Goal: Task Accomplishment & Management: Manage account settings

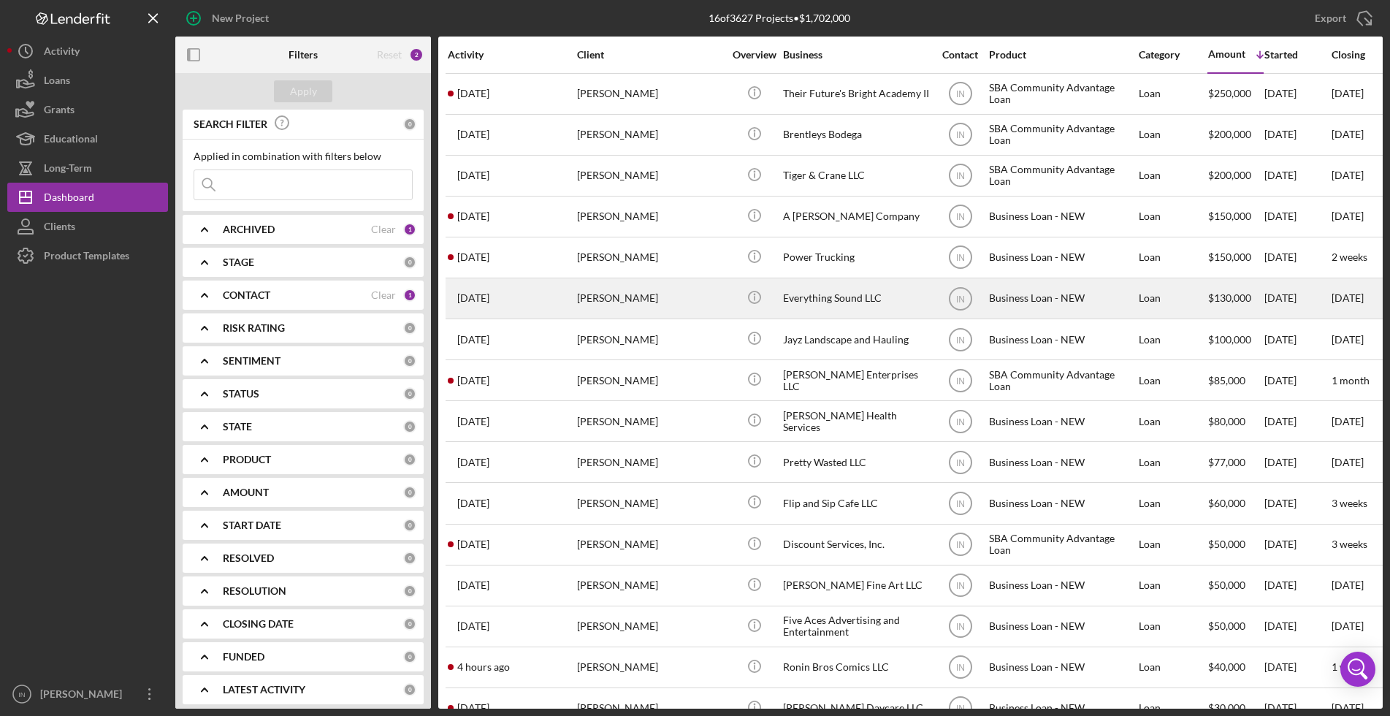
scroll to position [42, 0]
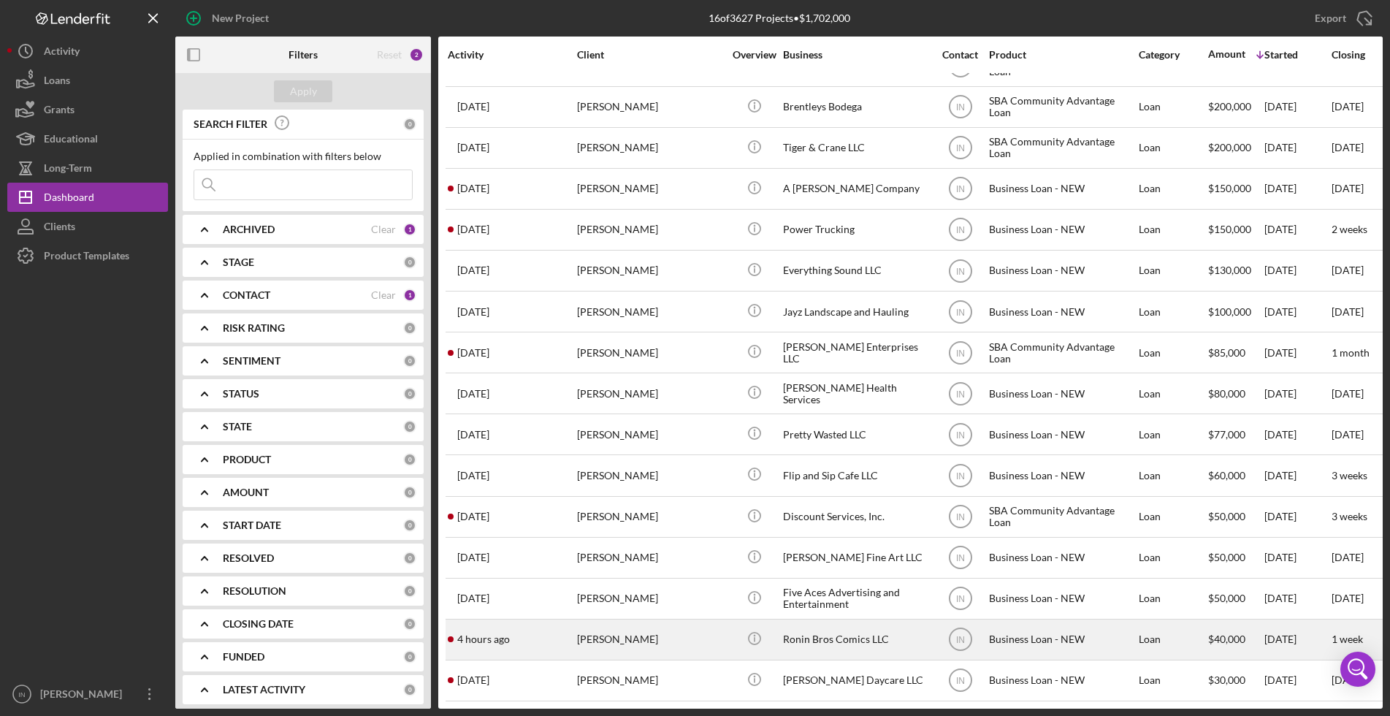
click at [656, 620] on div "[PERSON_NAME]" at bounding box center [650, 639] width 146 height 39
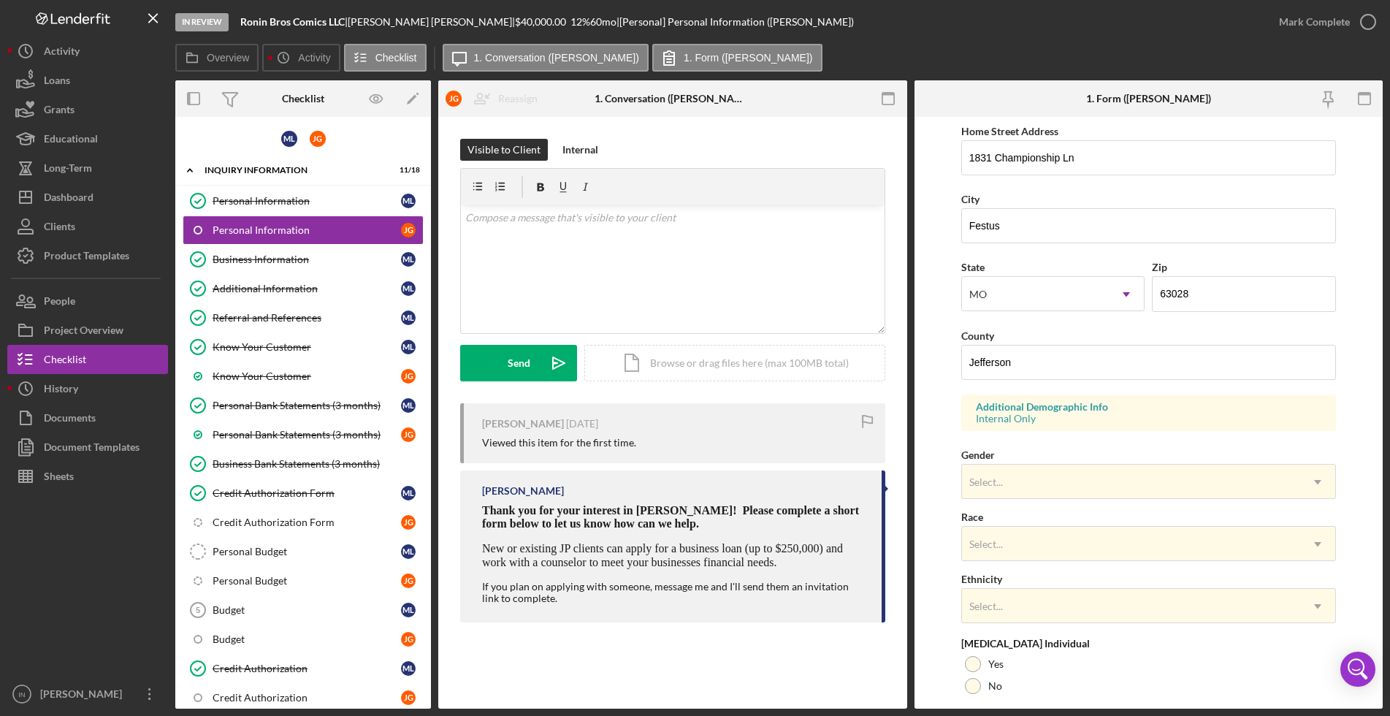
scroll to position [365, 0]
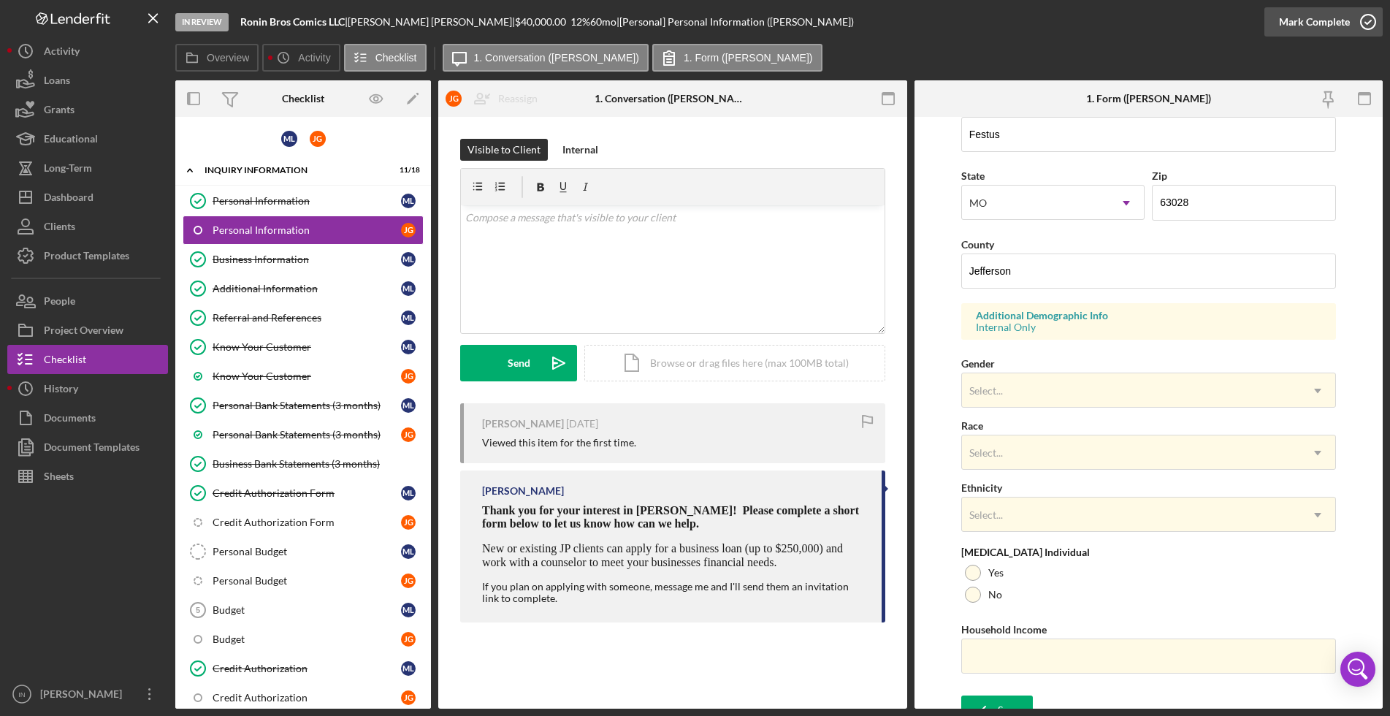
click at [1312, 22] on div "Mark Complete" at bounding box center [1314, 21] width 71 height 29
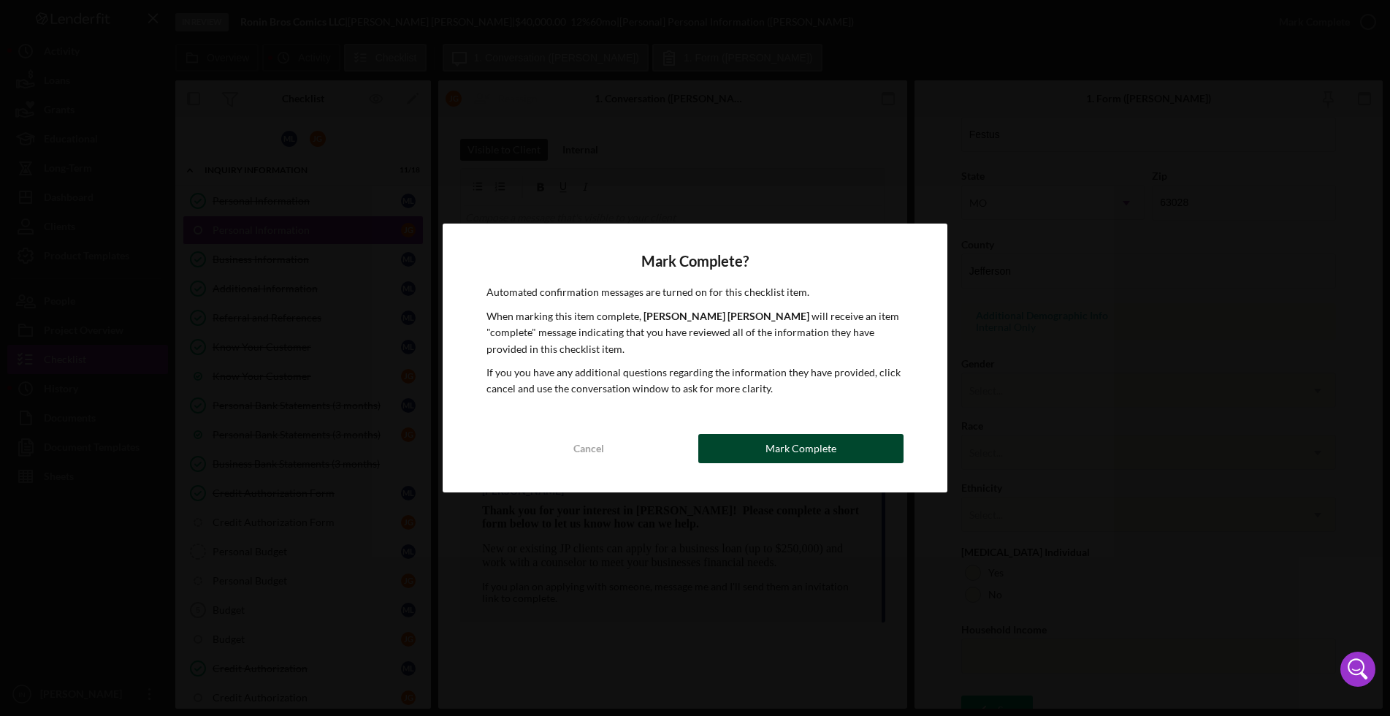
click at [746, 454] on button "Mark Complete" at bounding box center [801, 448] width 205 height 29
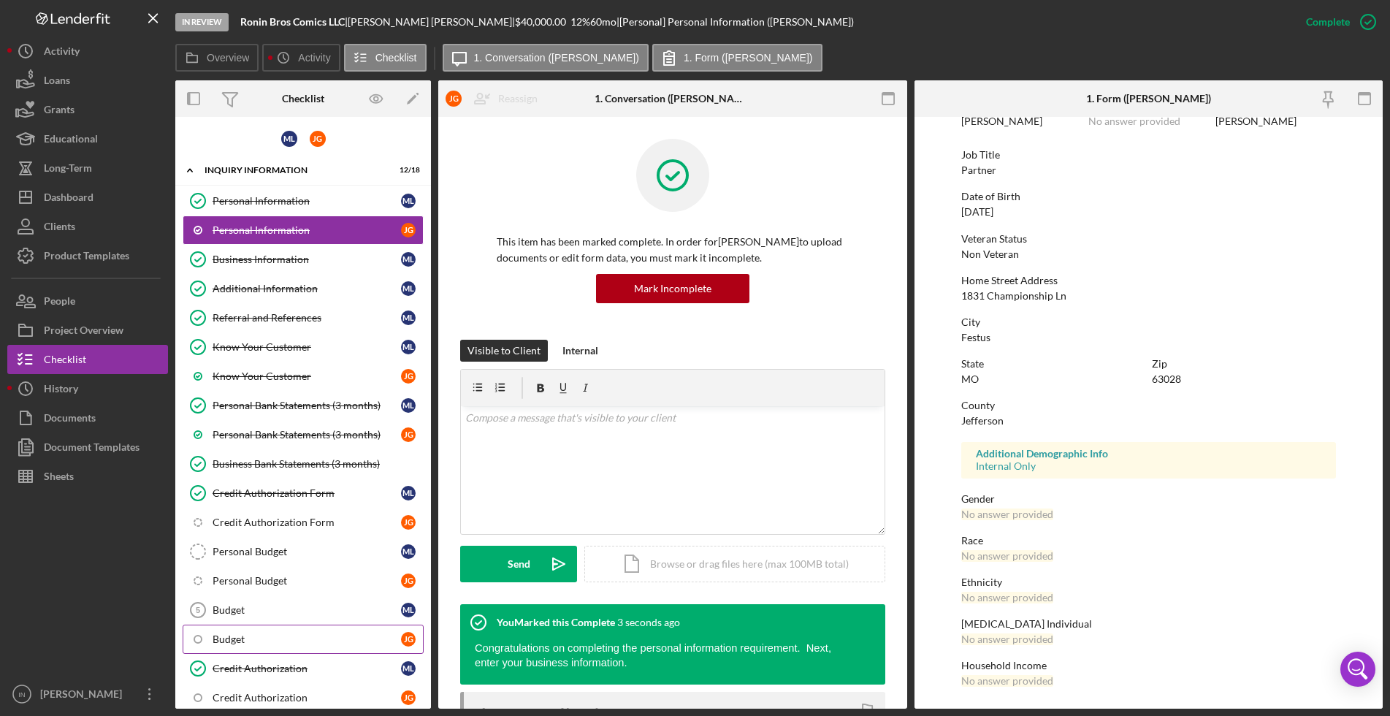
scroll to position [183, 0]
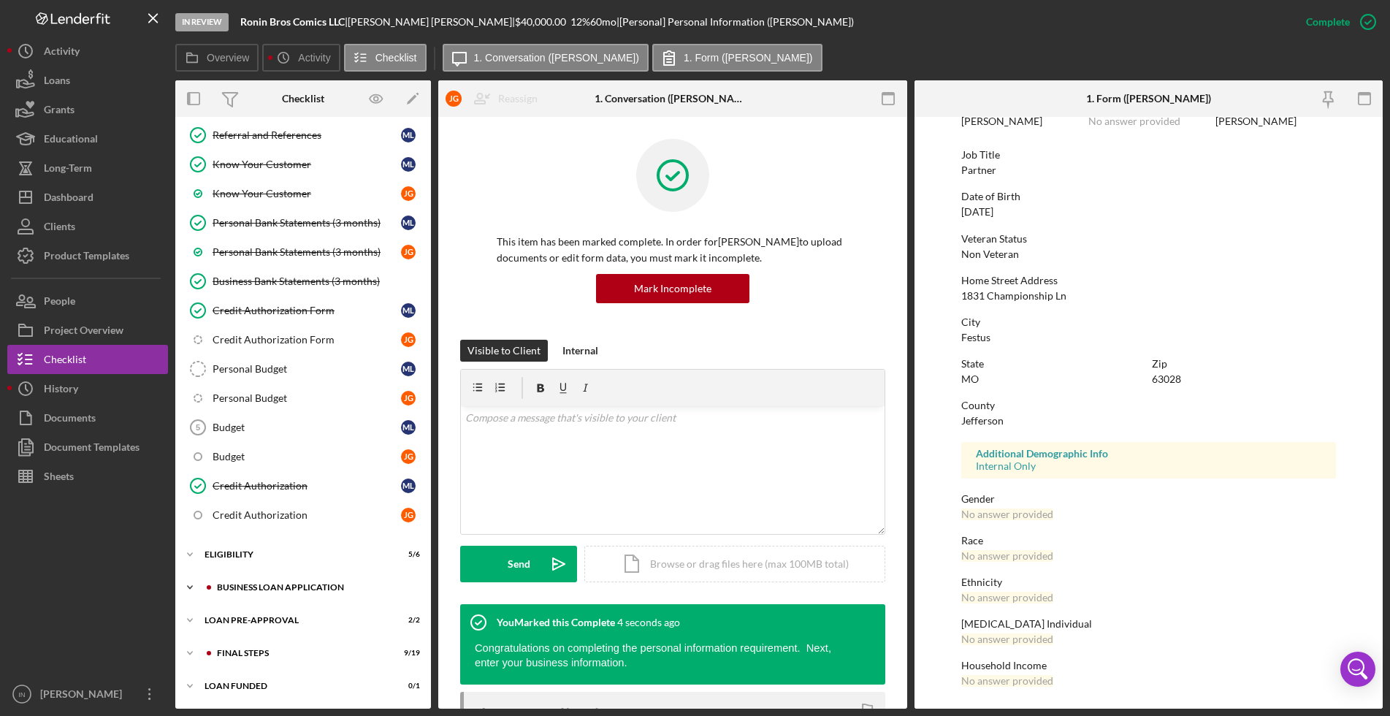
click at [276, 585] on div "BUSINESS LOAN APPLICATION" at bounding box center [315, 587] width 196 height 9
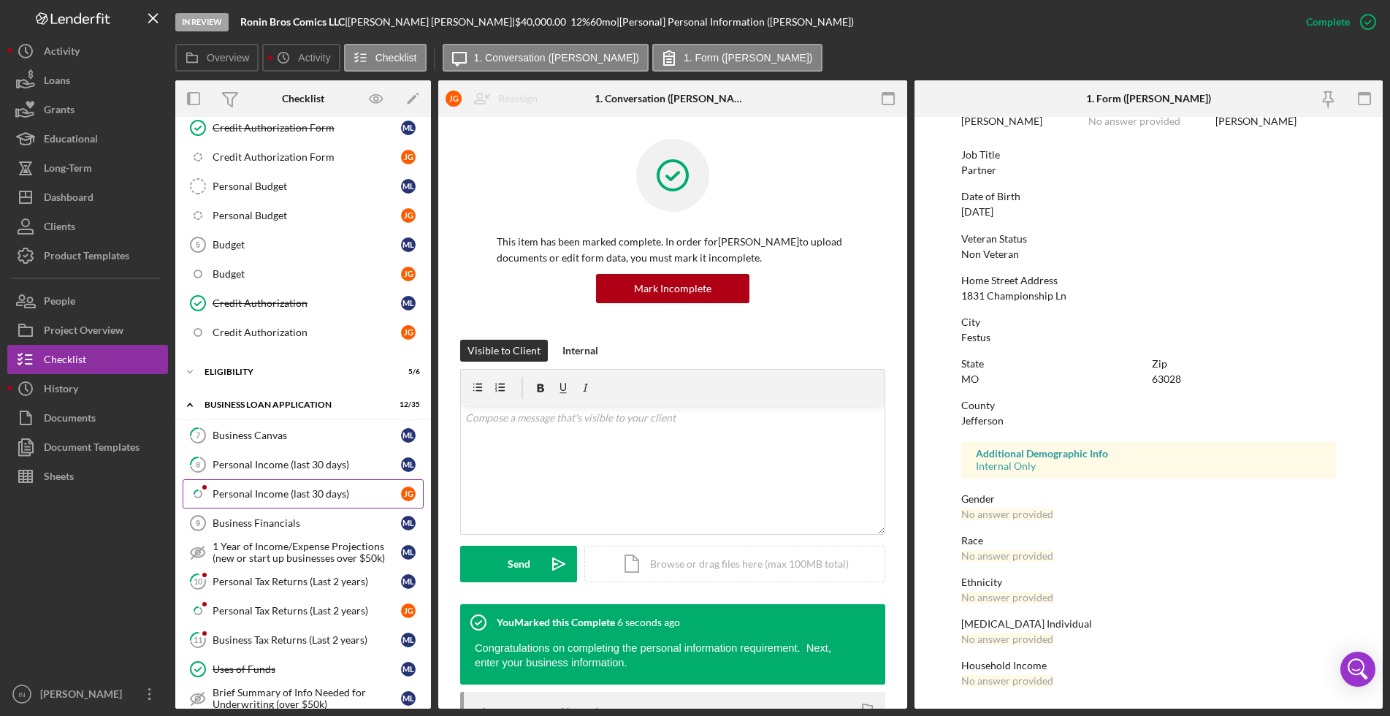
click at [258, 493] on div "Personal Income (last 30 days)" at bounding box center [307, 494] width 189 height 12
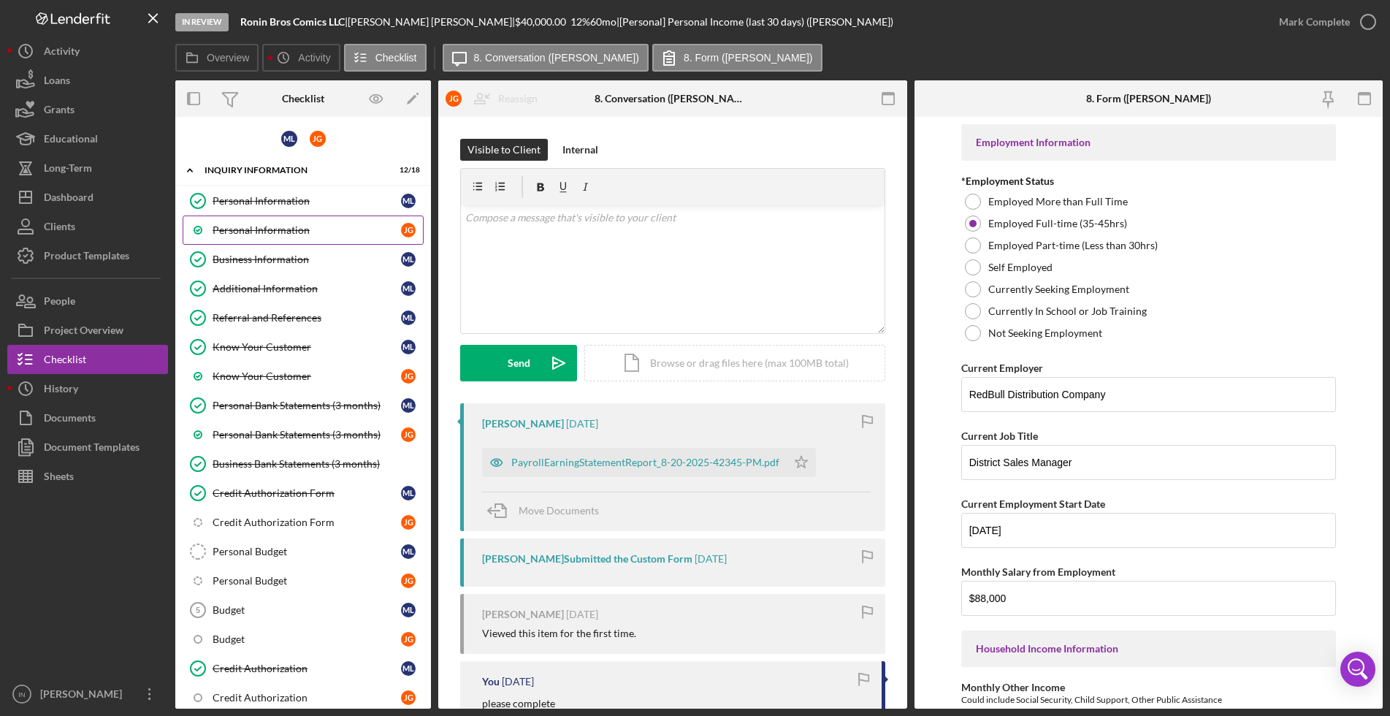
click at [303, 230] on div "Personal Information" at bounding box center [307, 230] width 189 height 12
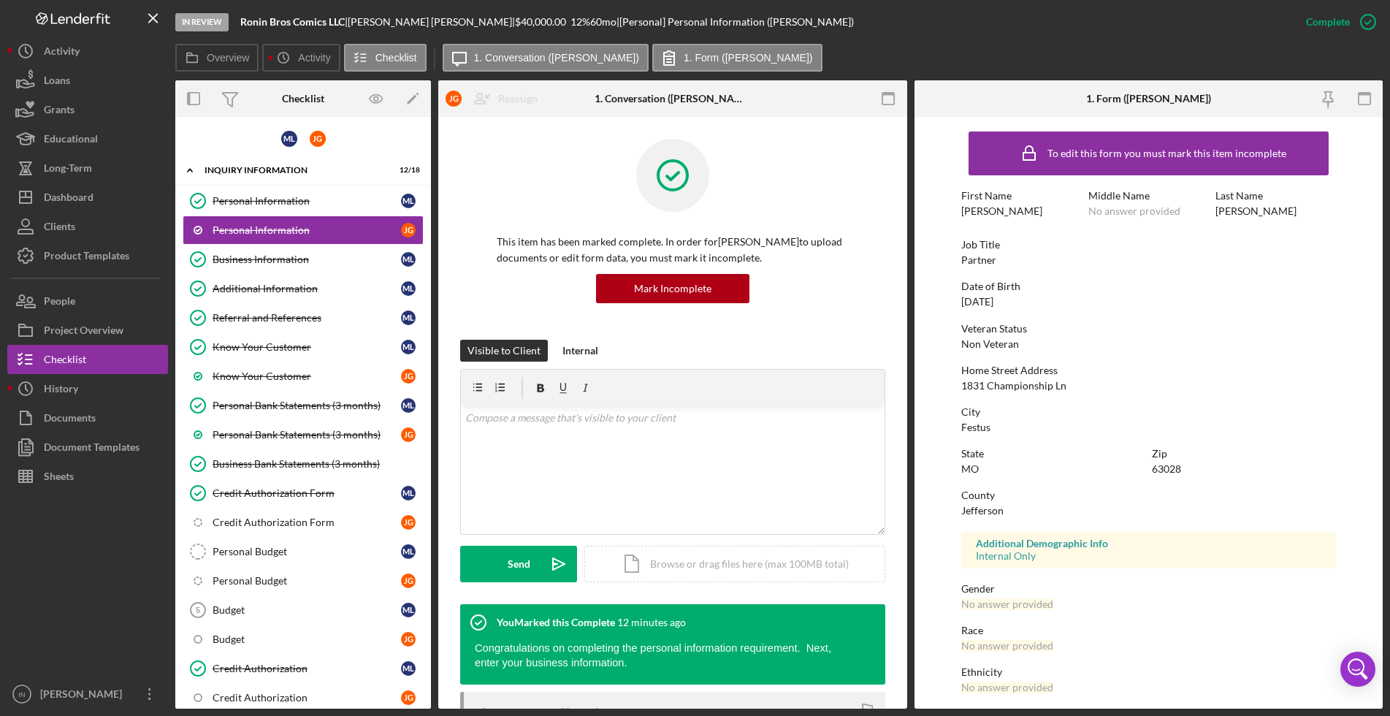
scroll to position [90, 0]
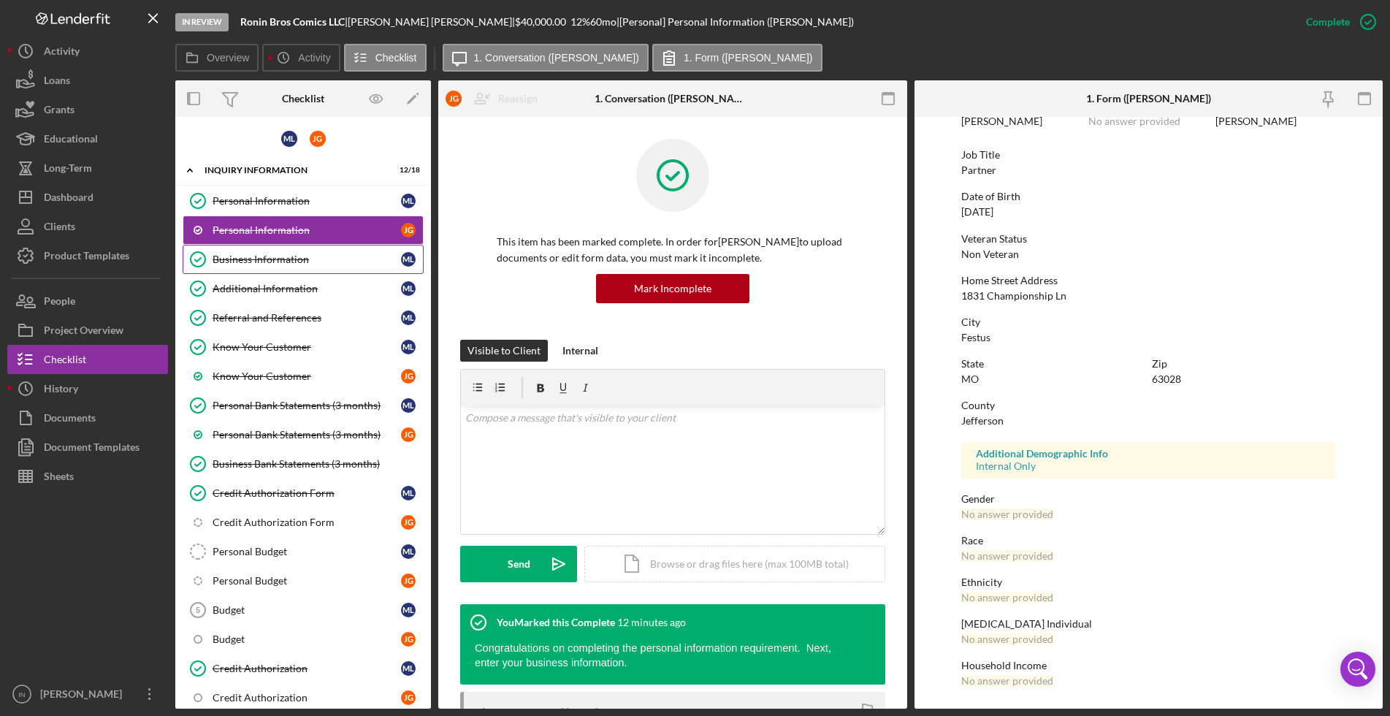
click at [269, 256] on div "Business Information" at bounding box center [307, 260] width 189 height 12
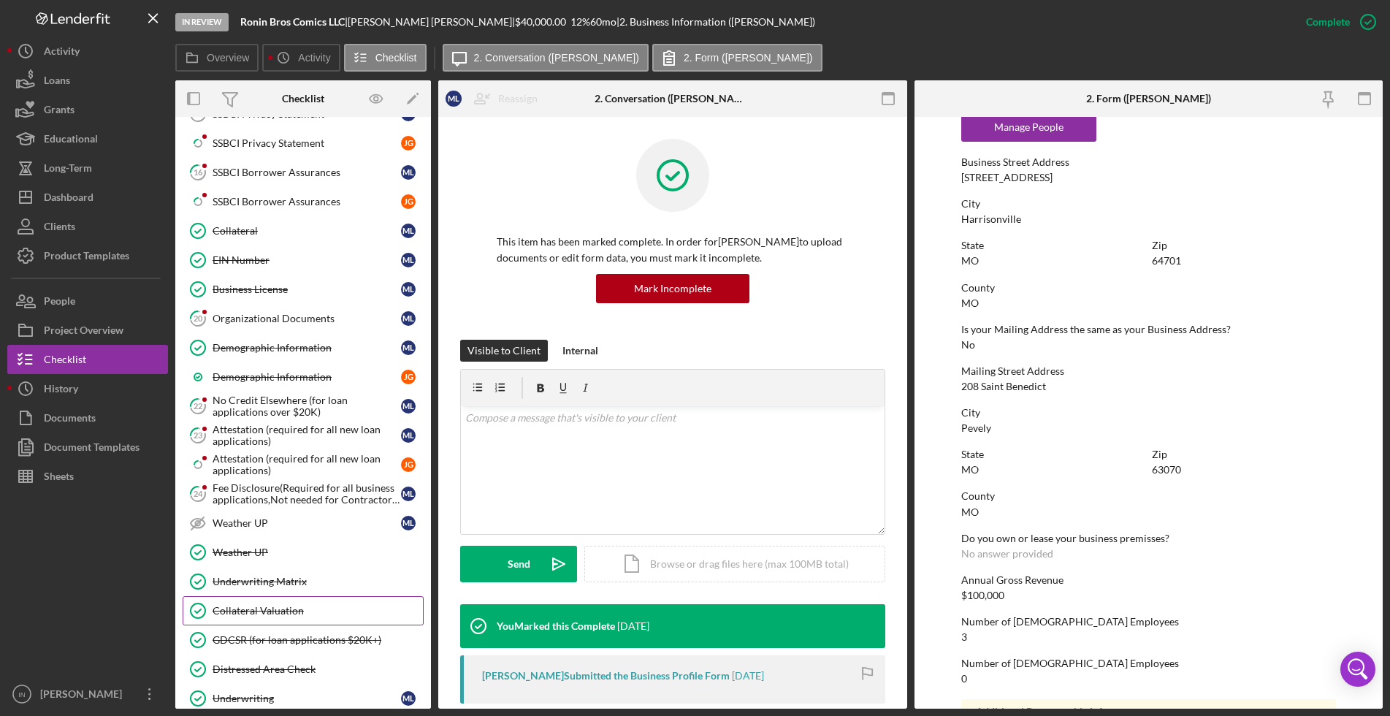
scroll to position [1214, 0]
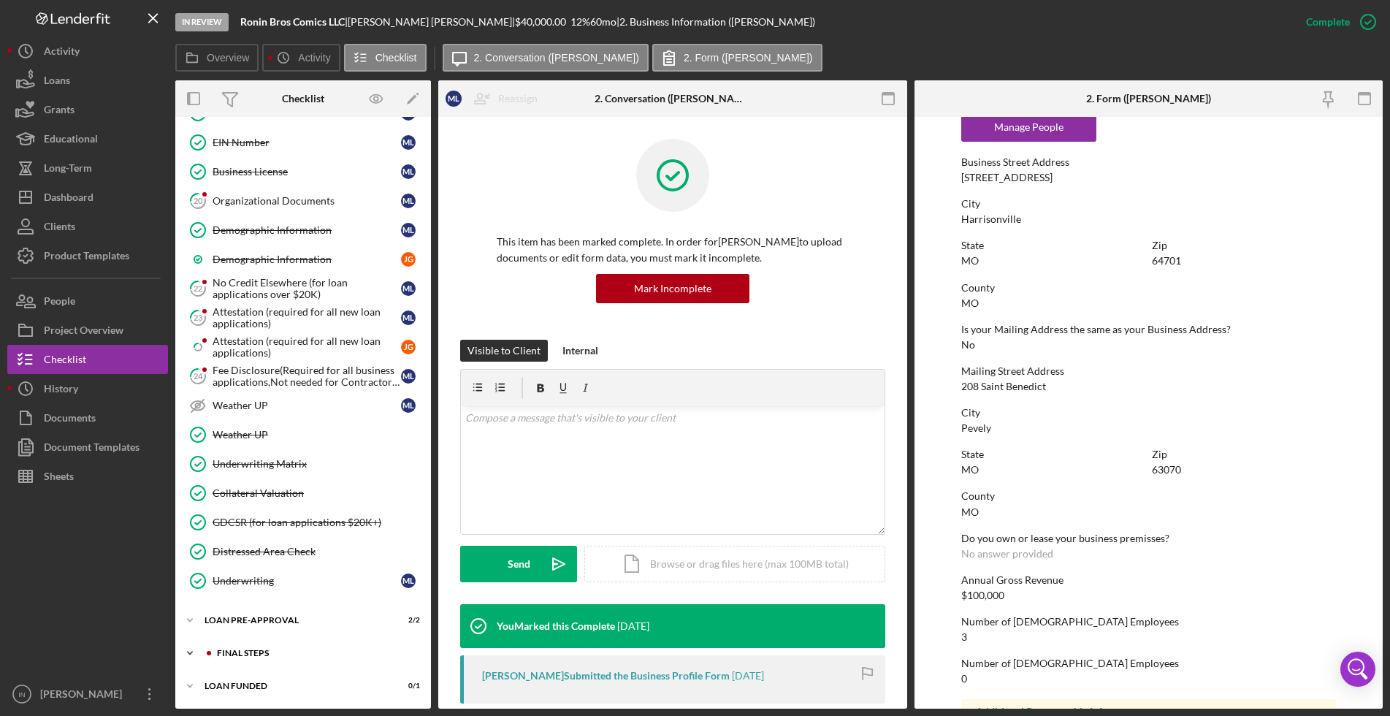
click at [294, 644] on div "Icon/Expander FINAL STEPS 9 / 19" at bounding box center [303, 653] width 256 height 29
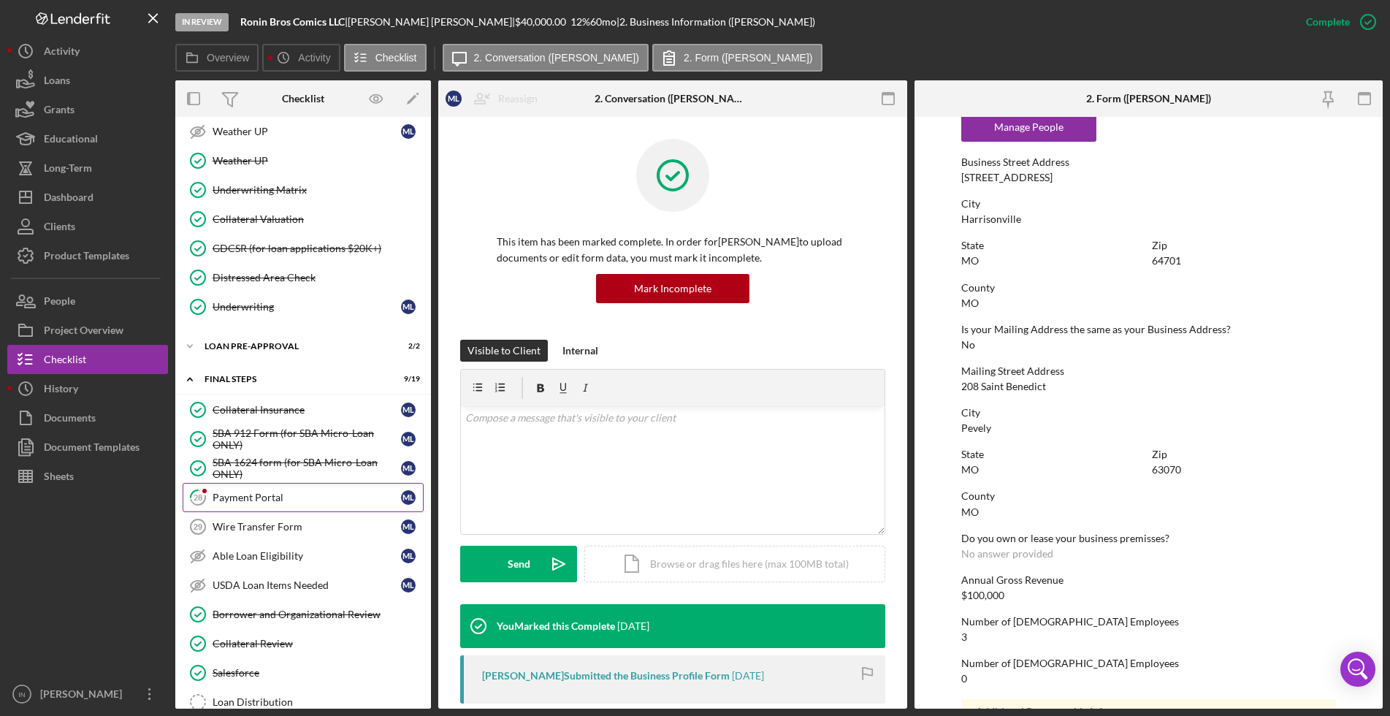
click at [303, 501] on div "Payment Portal" at bounding box center [307, 498] width 189 height 12
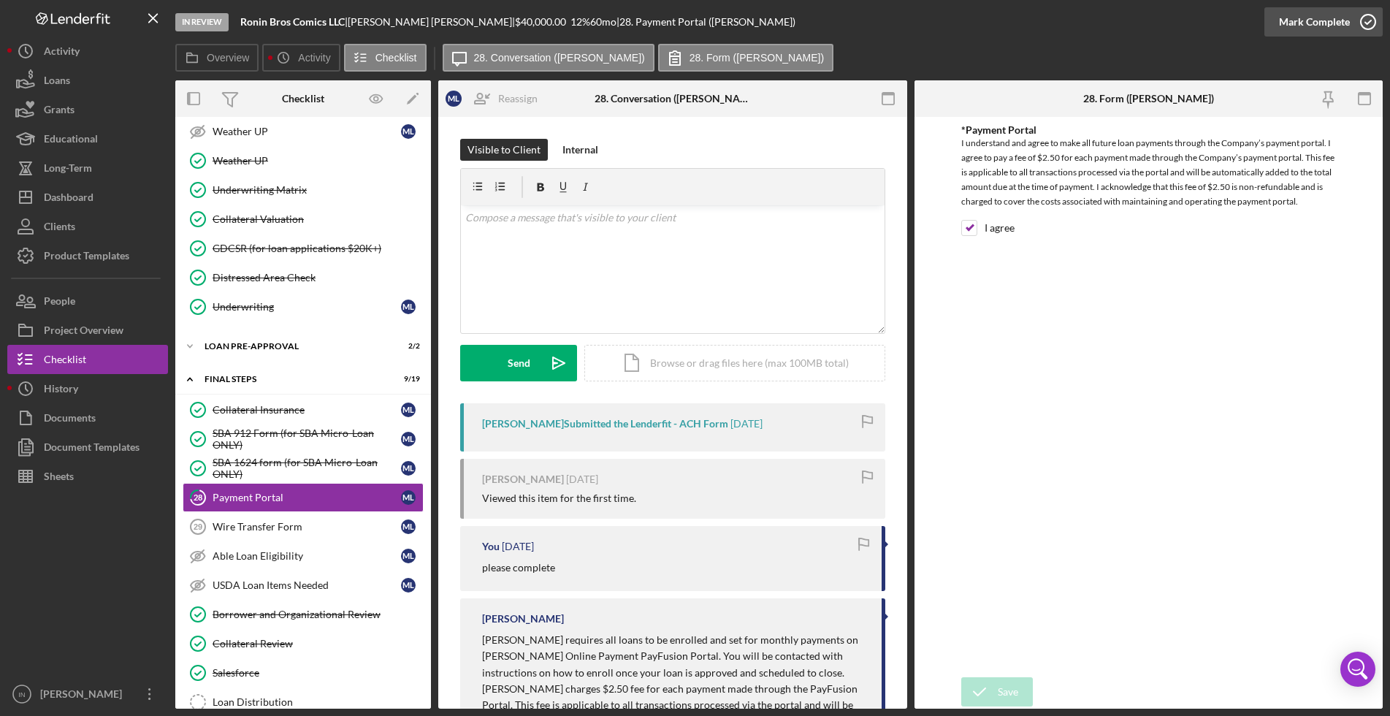
click at [1323, 17] on div "Mark Complete" at bounding box center [1314, 21] width 71 height 29
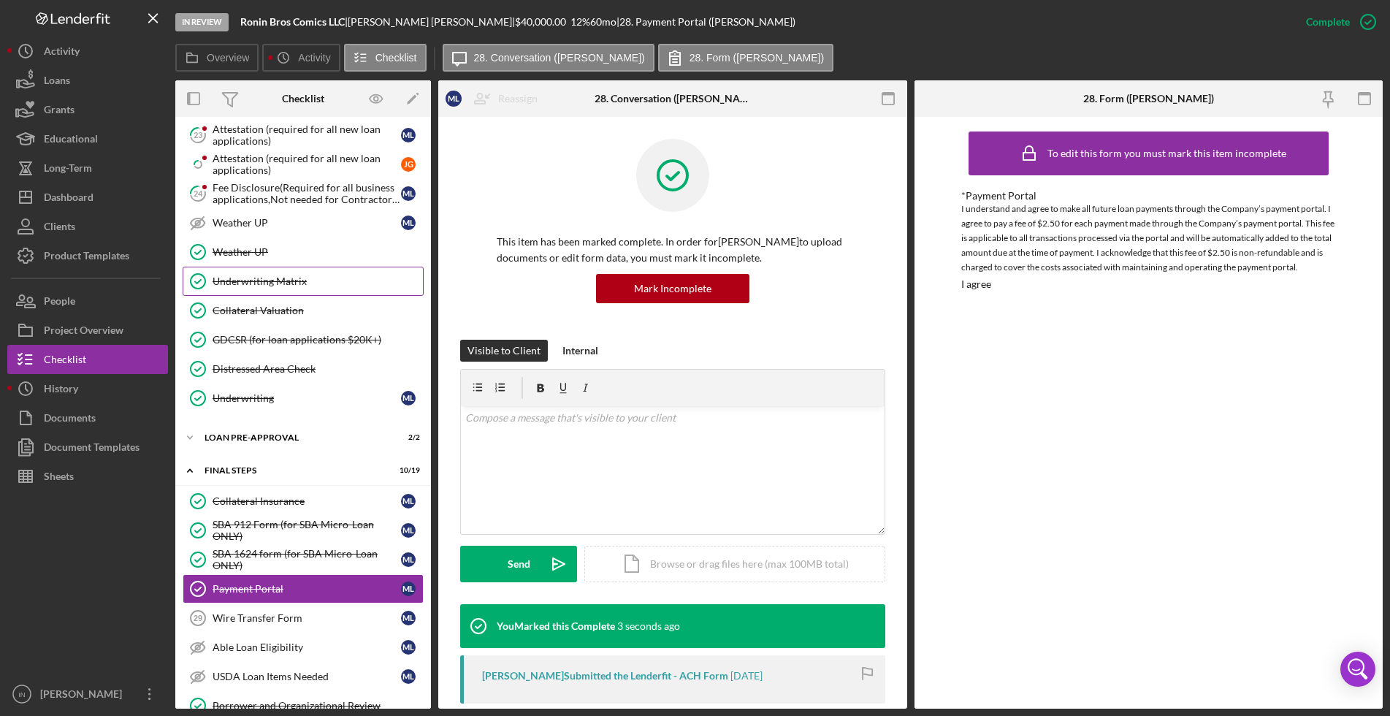
scroll to position [1305, 0]
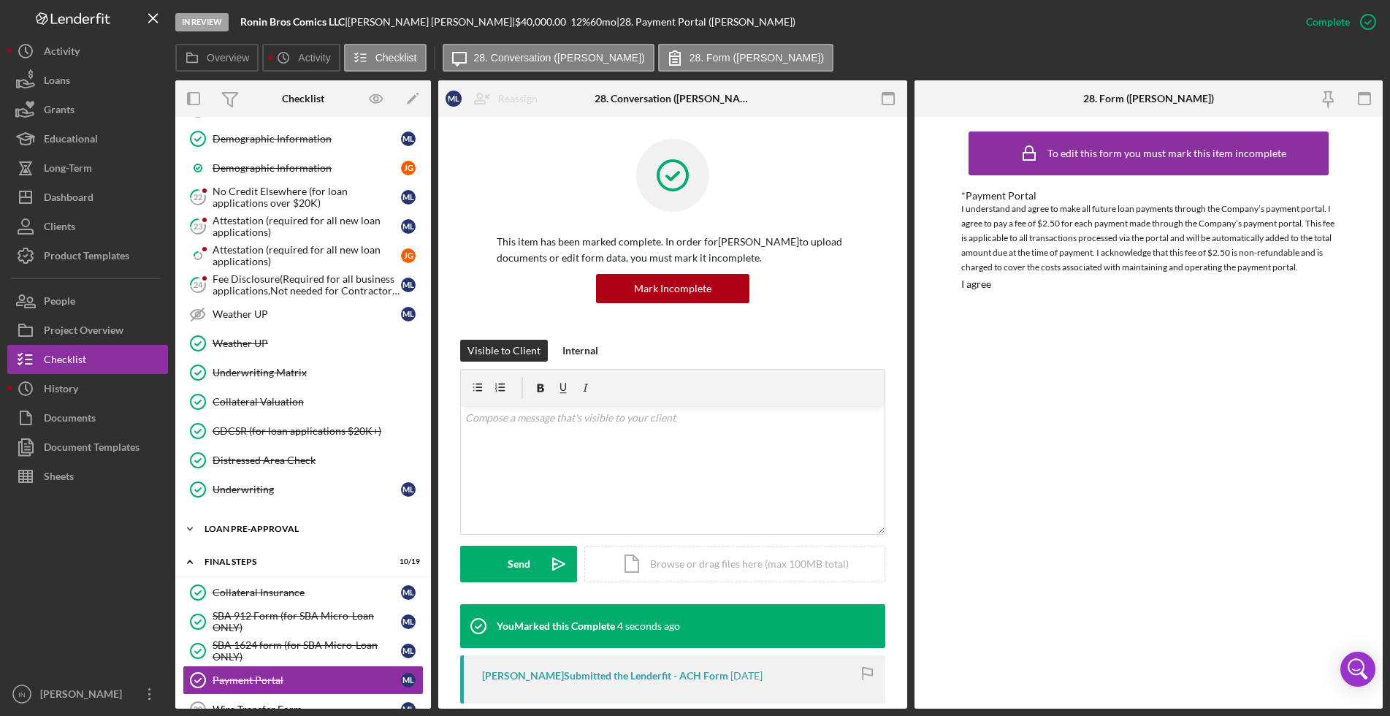
click at [324, 531] on div "LOAN PRE-APPROVAL" at bounding box center [309, 529] width 208 height 9
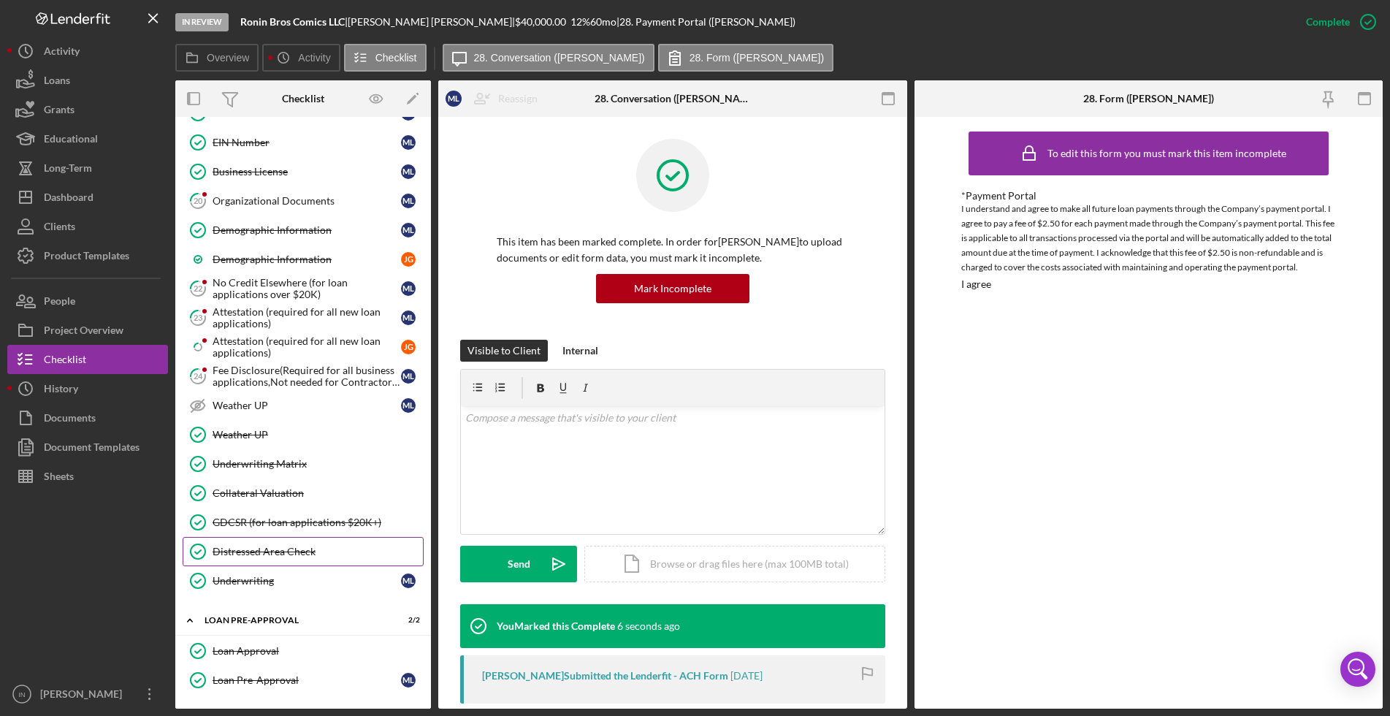
scroll to position [1122, 0]
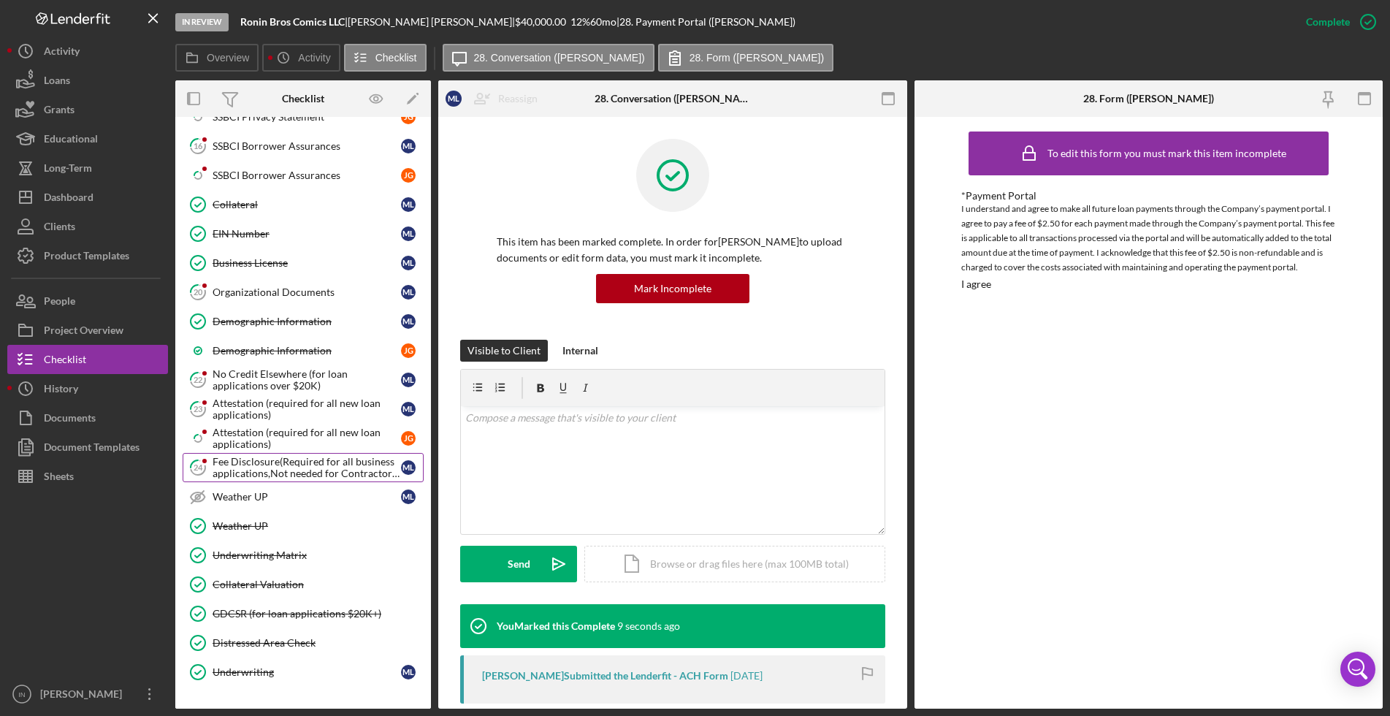
click at [292, 471] on div "Fee Disclosure(Required for all business applications,Not needed for Contractor…" at bounding box center [307, 467] width 189 height 23
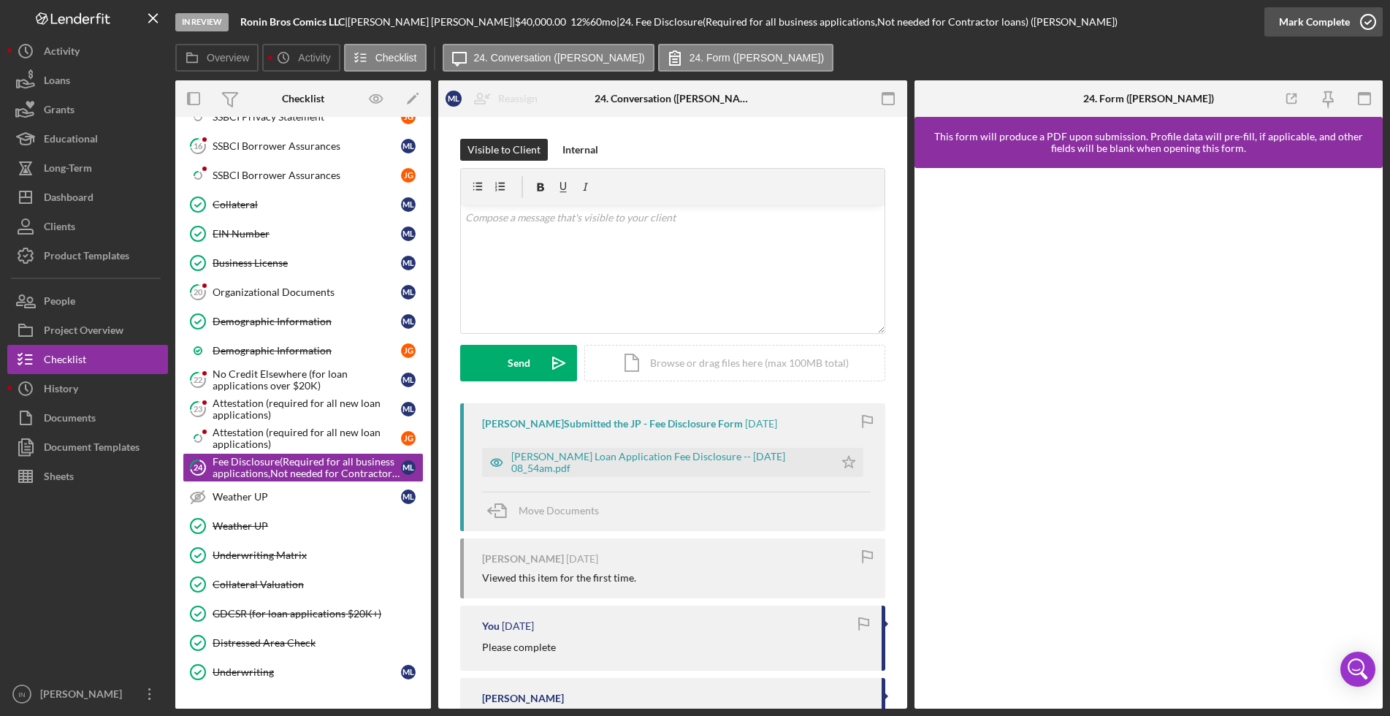
click at [1331, 24] on div "Mark Complete" at bounding box center [1314, 21] width 71 height 29
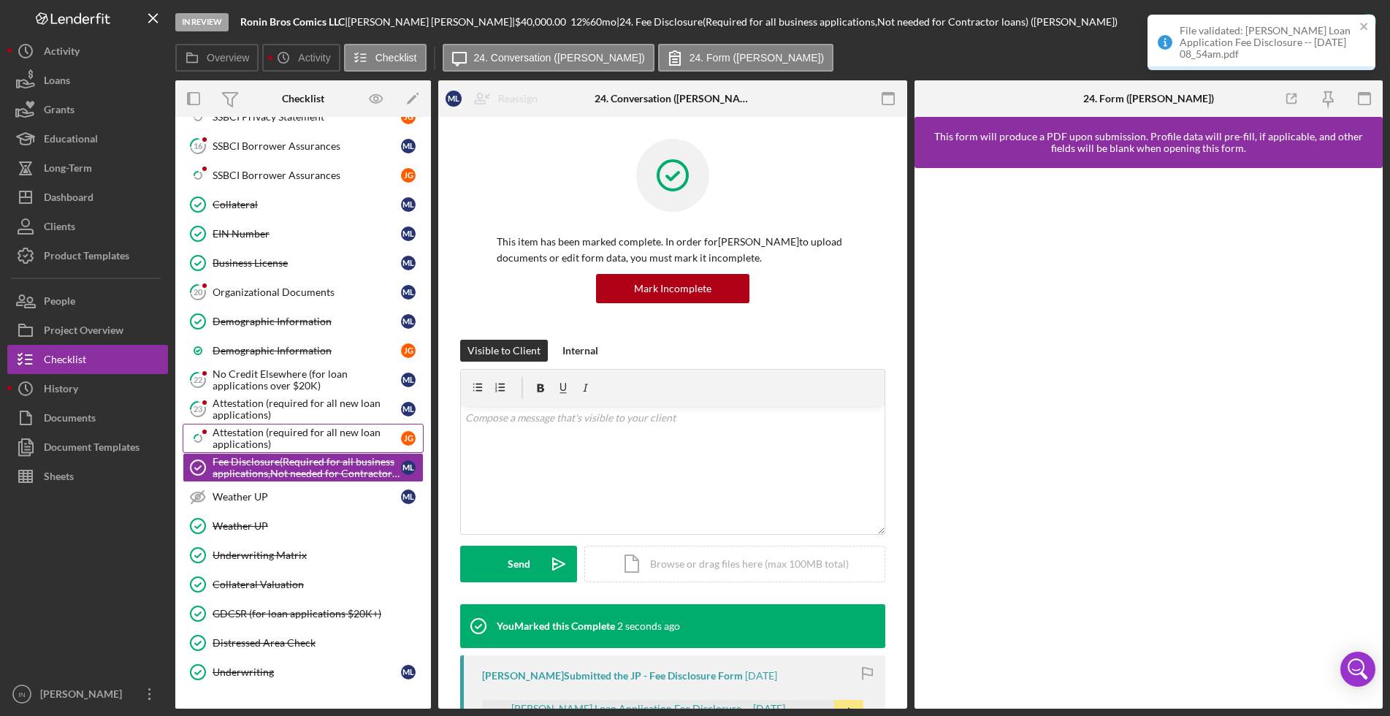
click at [269, 431] on div "Attestation (required for all new loan applications)" at bounding box center [307, 438] width 189 height 23
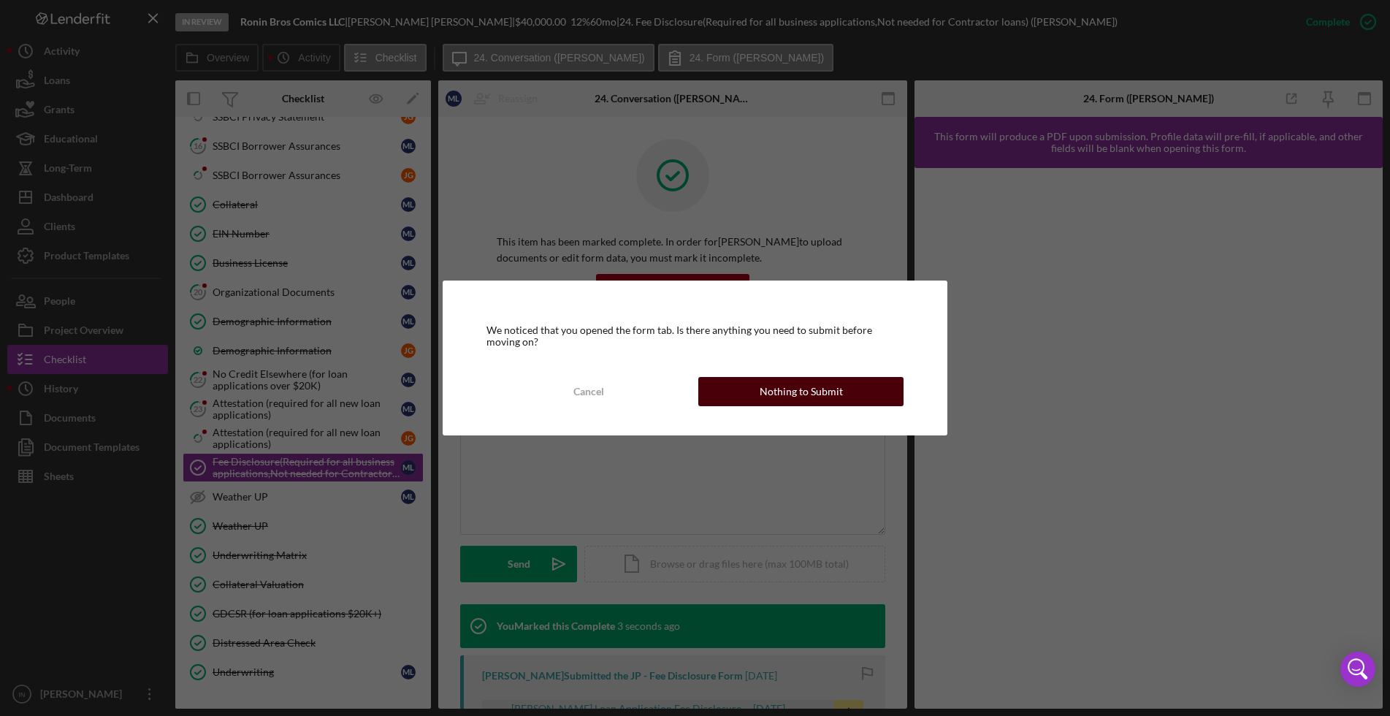
click at [775, 389] on div "Nothing to Submit" at bounding box center [801, 391] width 83 height 29
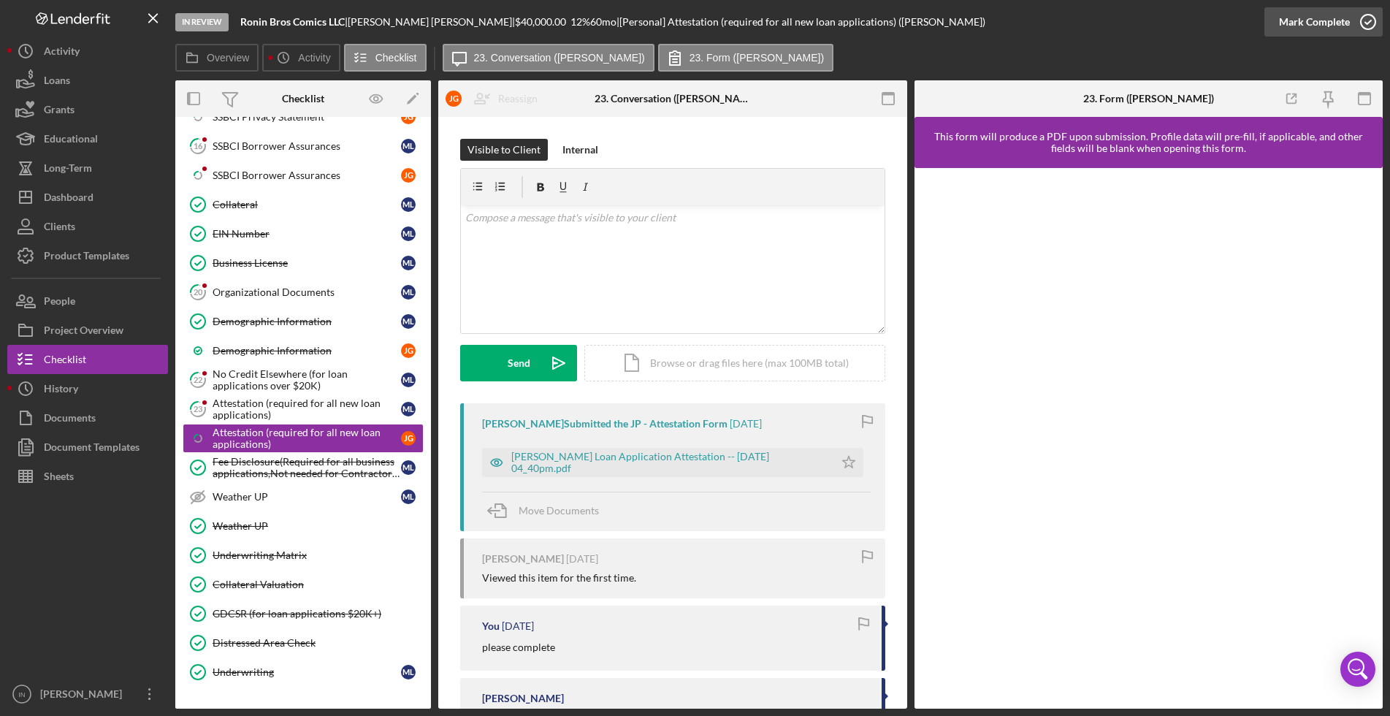
click at [1325, 25] on div "Mark Complete" at bounding box center [1314, 21] width 71 height 29
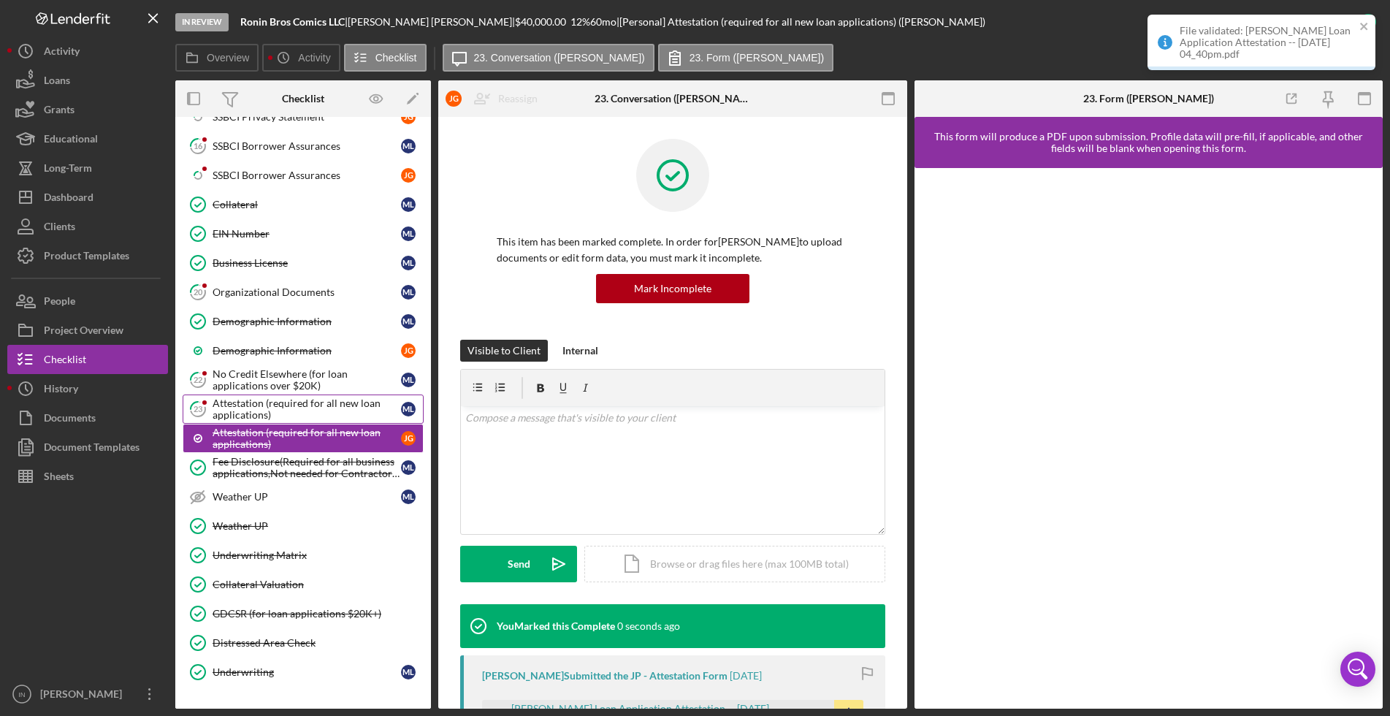
click at [262, 400] on div "Attestation (required for all new loan applications)" at bounding box center [307, 408] width 189 height 23
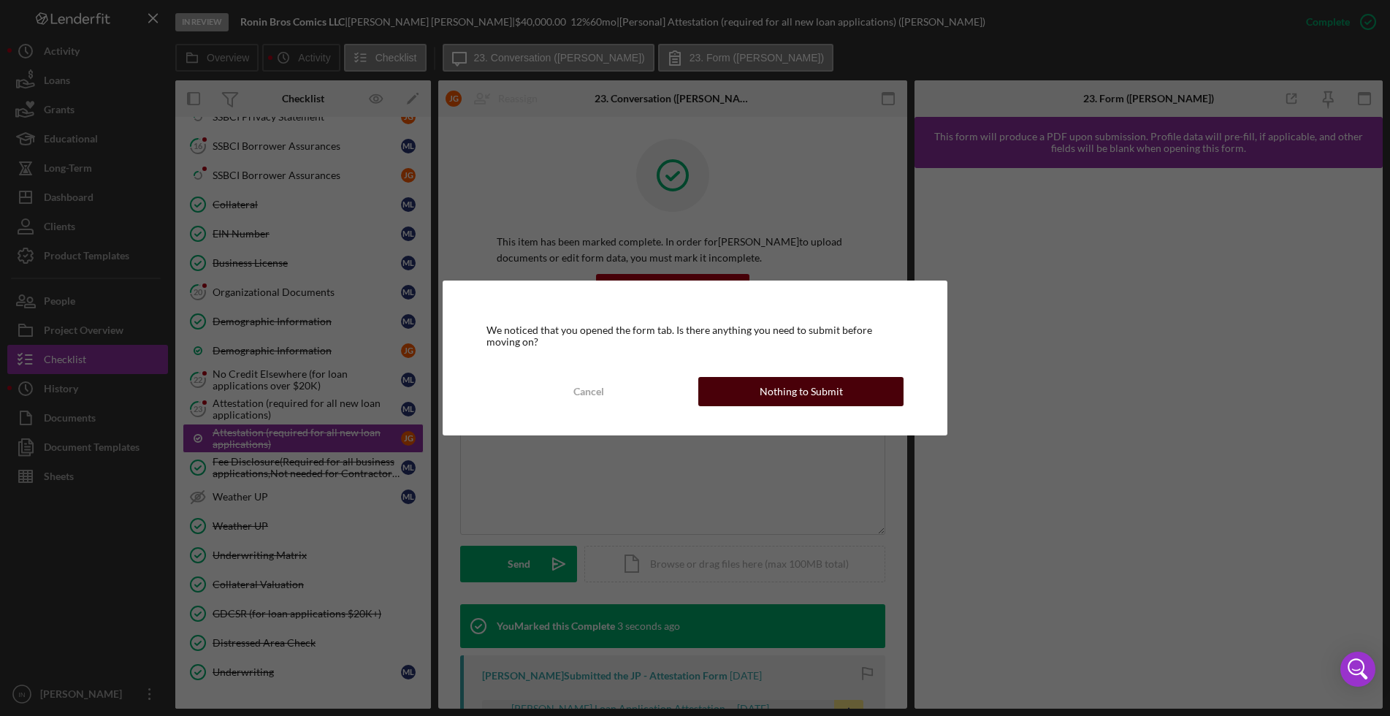
click at [822, 393] on div "Nothing to Submit" at bounding box center [801, 391] width 83 height 29
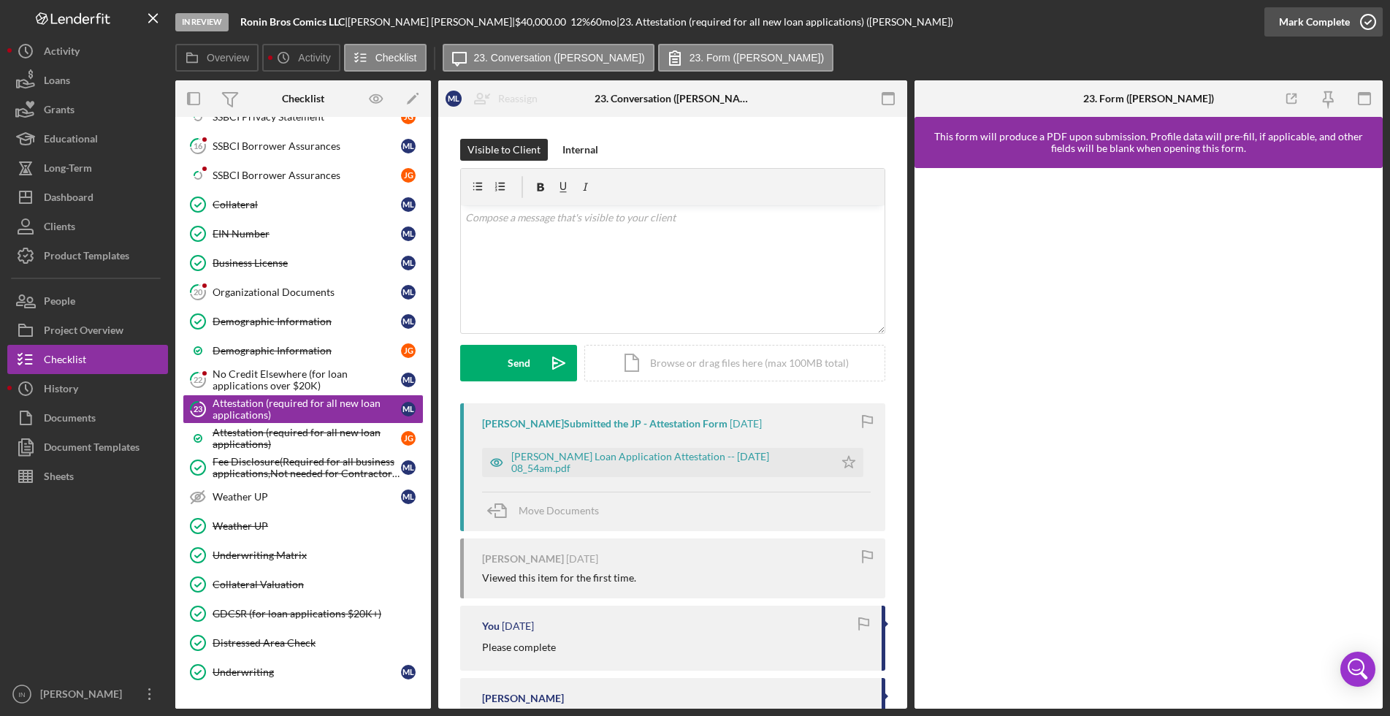
click at [1344, 22] on div "Mark Complete" at bounding box center [1314, 21] width 71 height 29
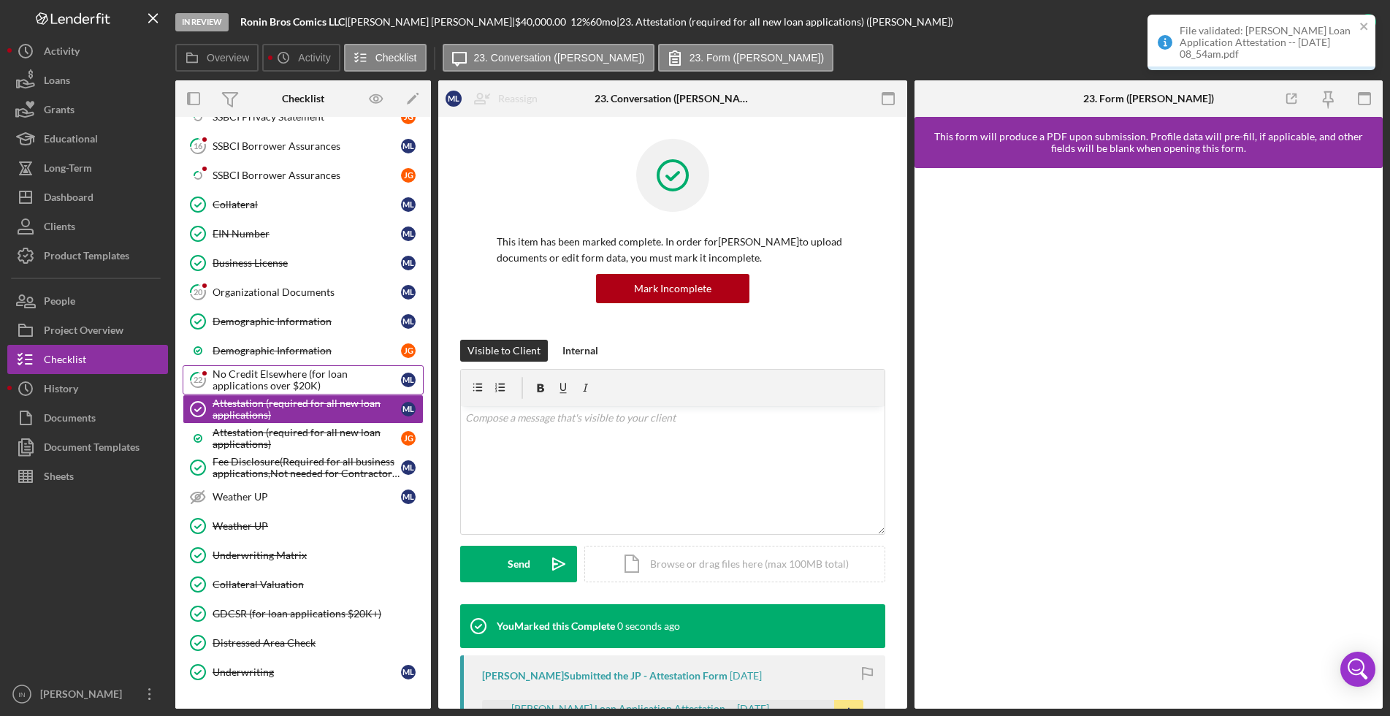
click at [292, 374] on div "No Credit Elsewhere (for loan applications over $20K)" at bounding box center [307, 379] width 189 height 23
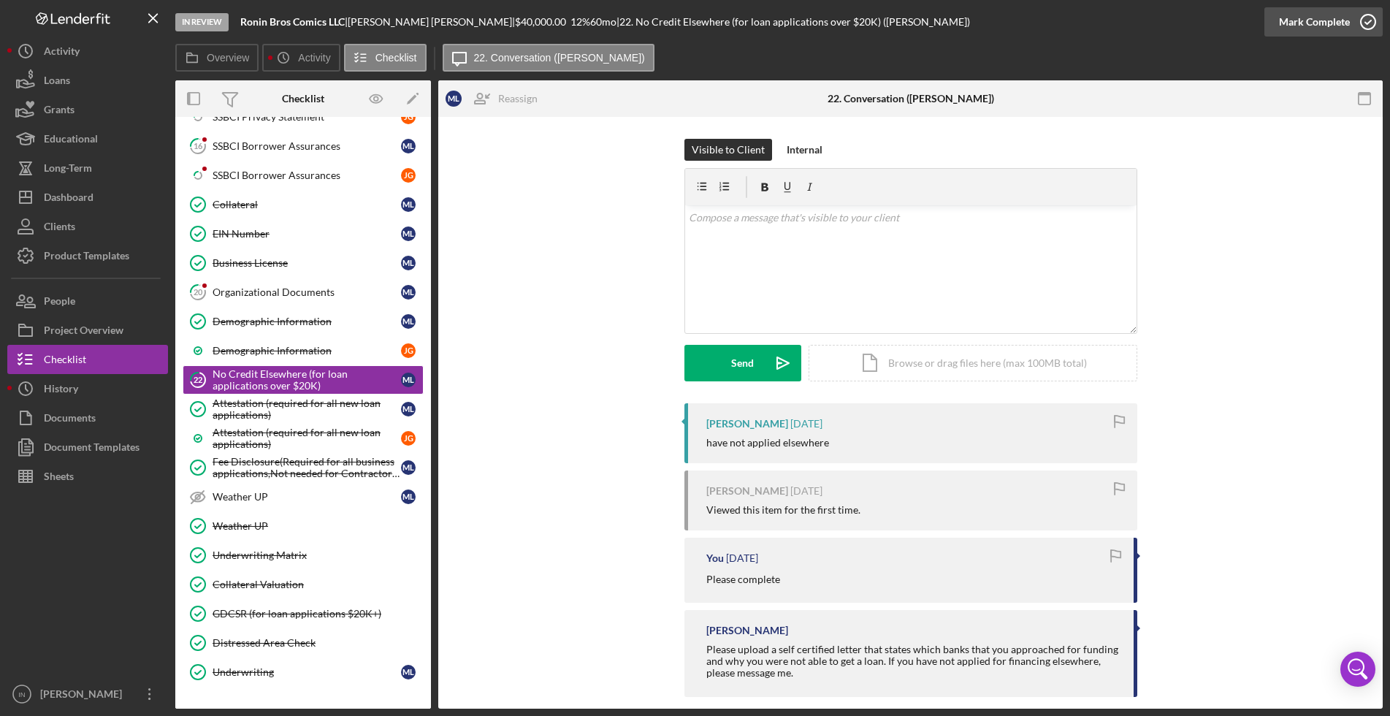
click at [1322, 13] on div "Mark Complete" at bounding box center [1314, 21] width 71 height 29
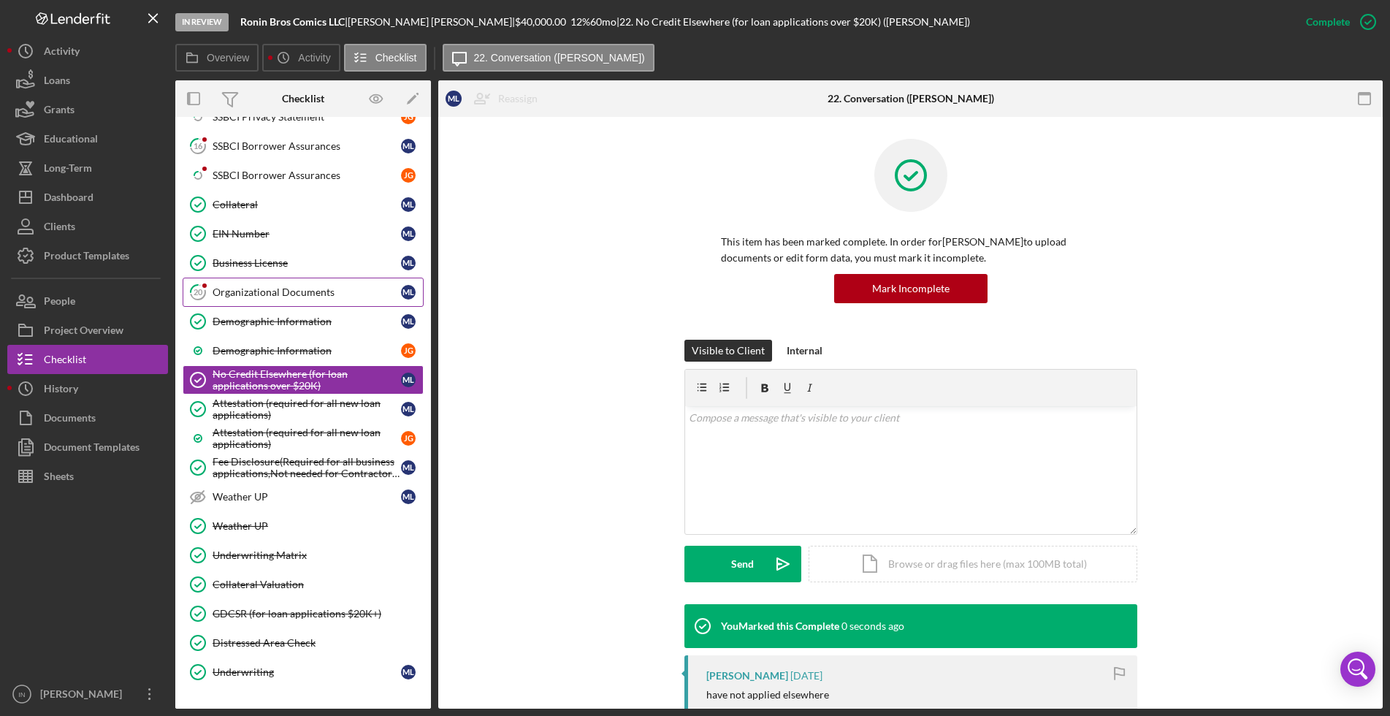
click at [257, 294] on div "Organizational Documents" at bounding box center [307, 292] width 189 height 12
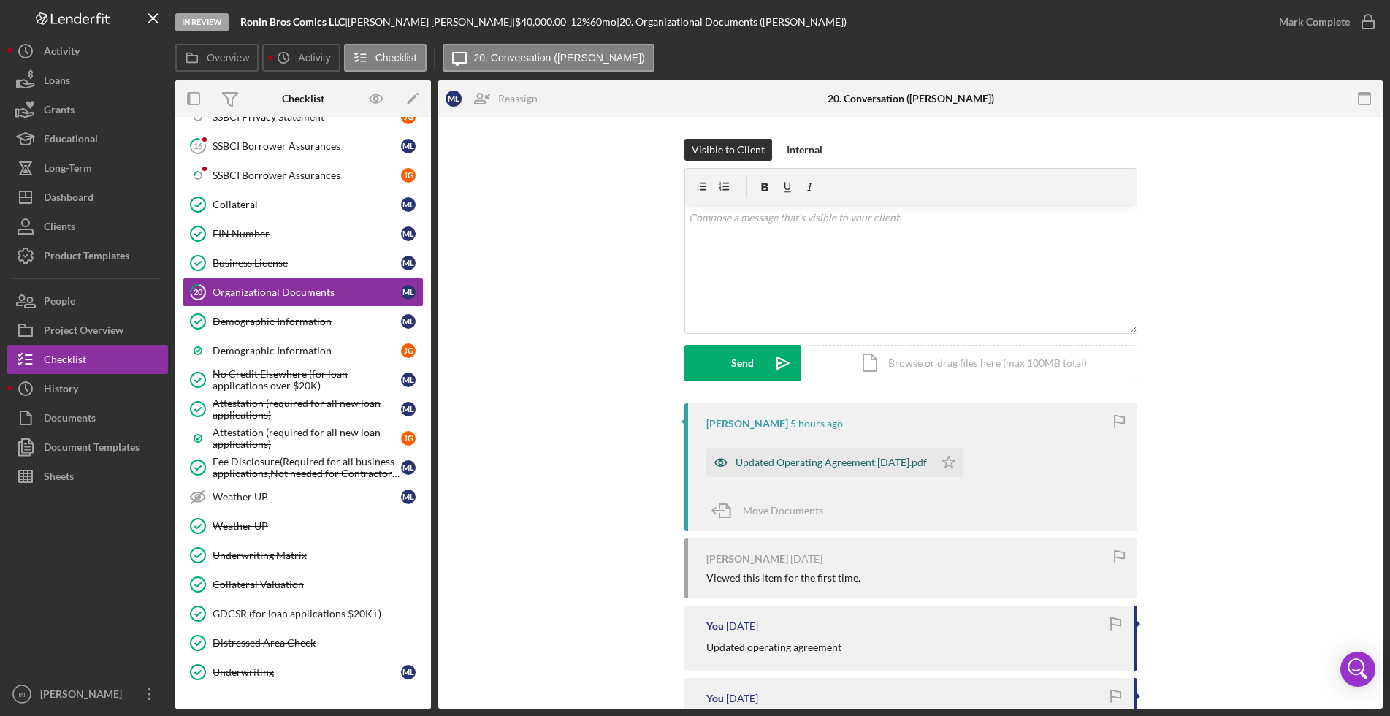
click at [786, 462] on div "Updated Operating Agreement [DATE].pdf" at bounding box center [831, 463] width 191 height 12
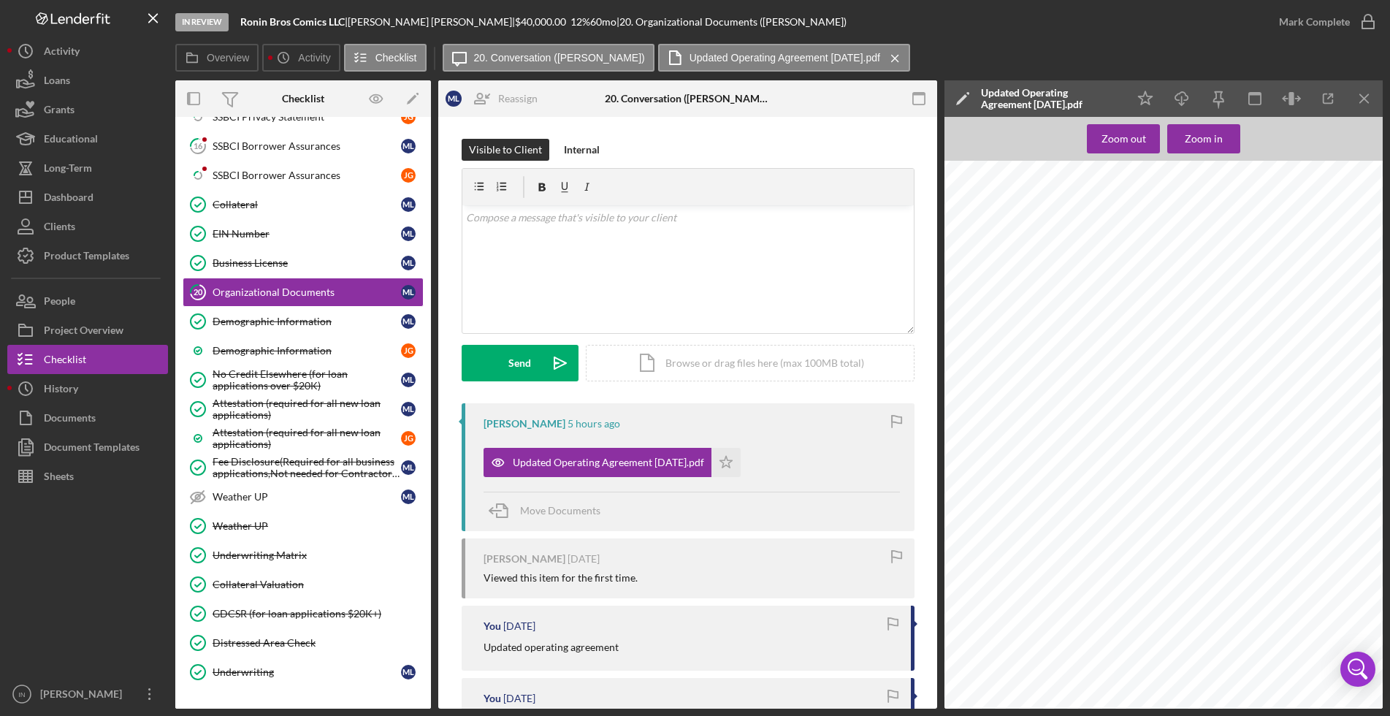
scroll to position [7668, 0]
click at [81, 198] on div "Dashboard" at bounding box center [69, 199] width 50 height 33
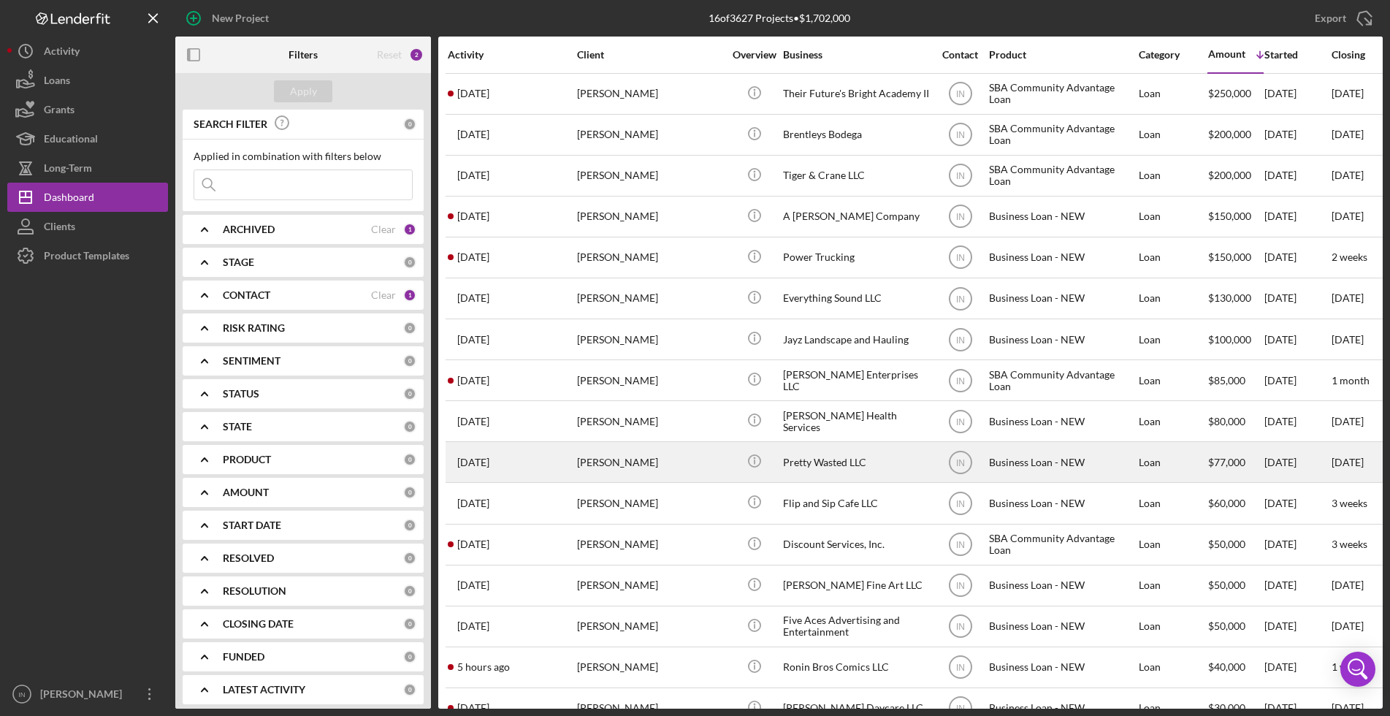
click at [642, 461] on div "[PERSON_NAME]" at bounding box center [650, 462] width 146 height 39
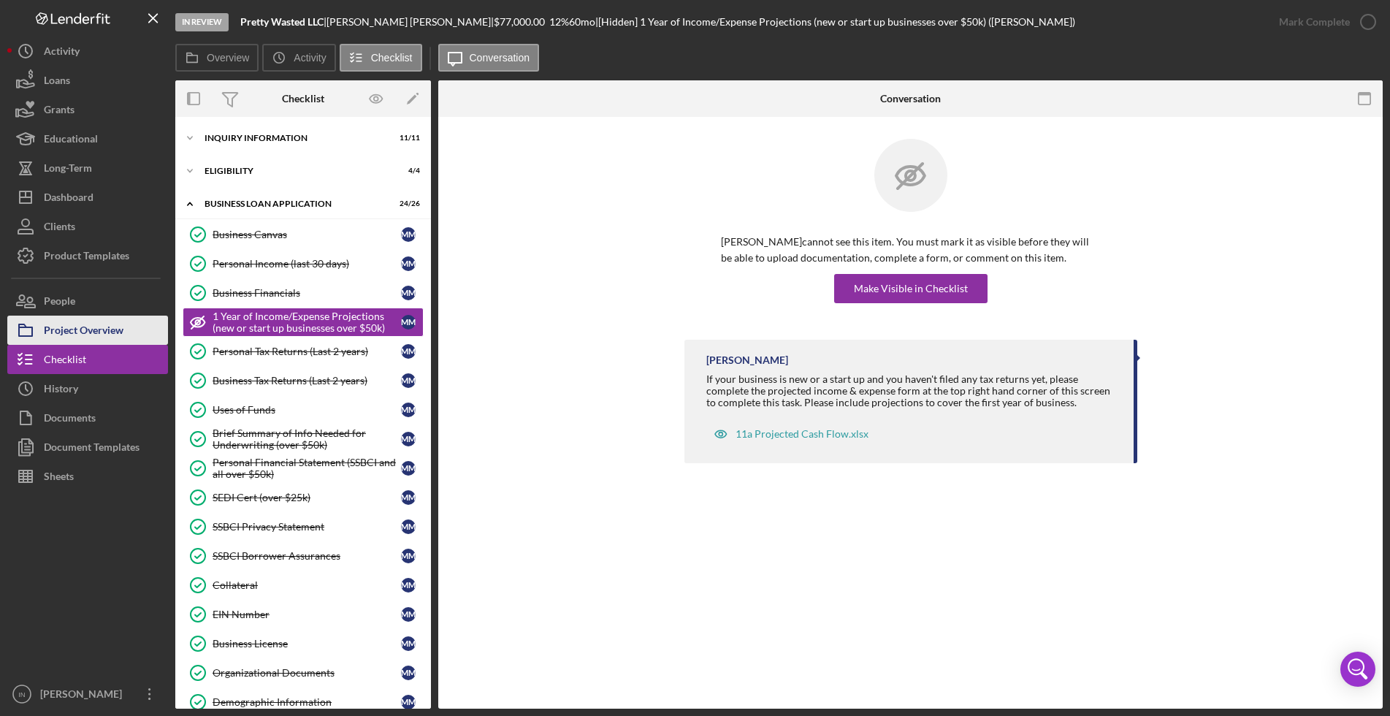
click at [115, 327] on div "Project Overview" at bounding box center [84, 332] width 80 height 33
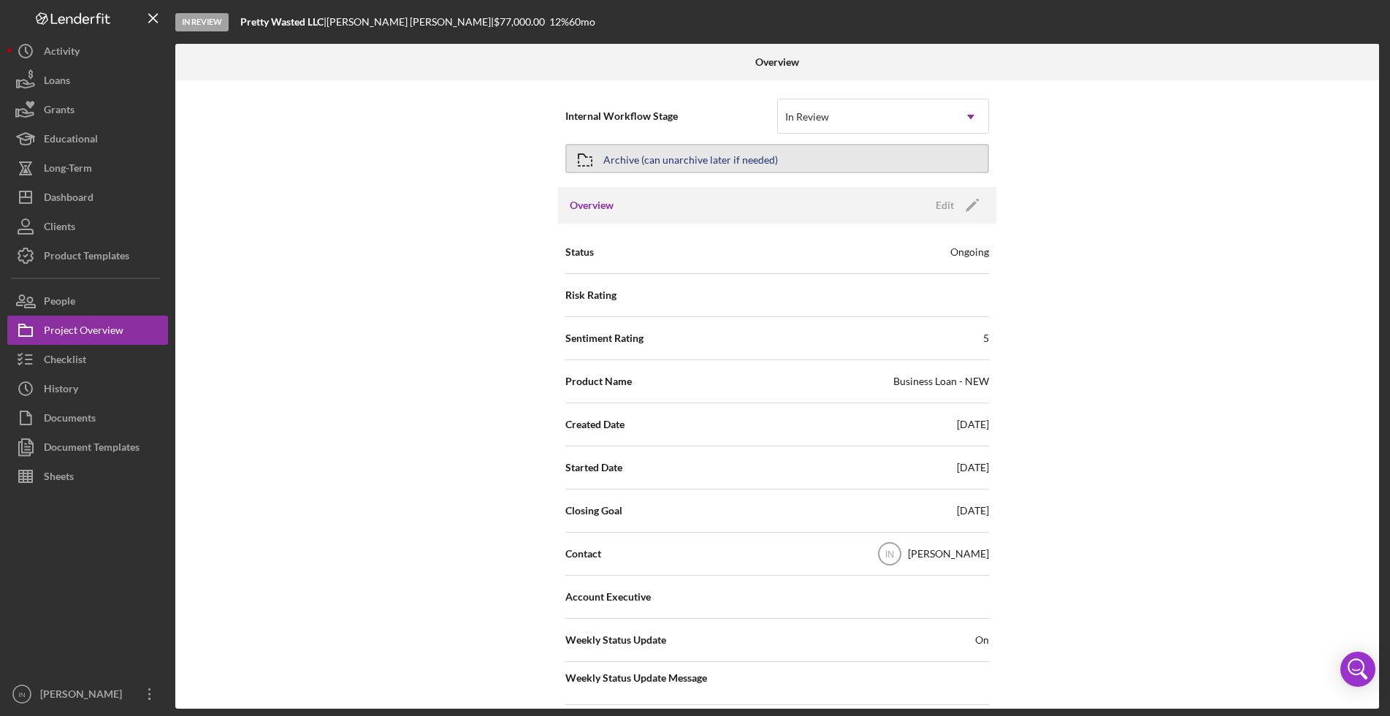
click at [642, 164] on div "Archive (can unarchive later if needed)" at bounding box center [691, 158] width 175 height 26
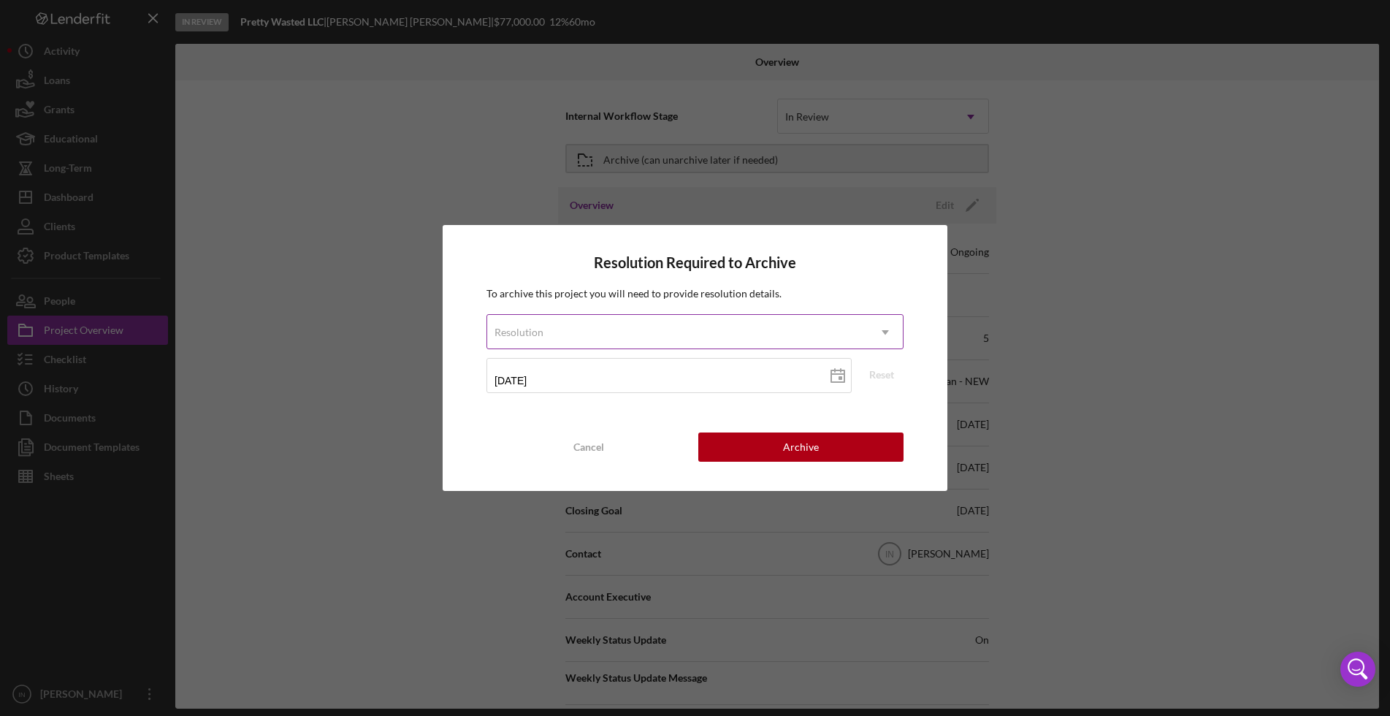
click at [651, 325] on div "Resolution" at bounding box center [677, 333] width 381 height 34
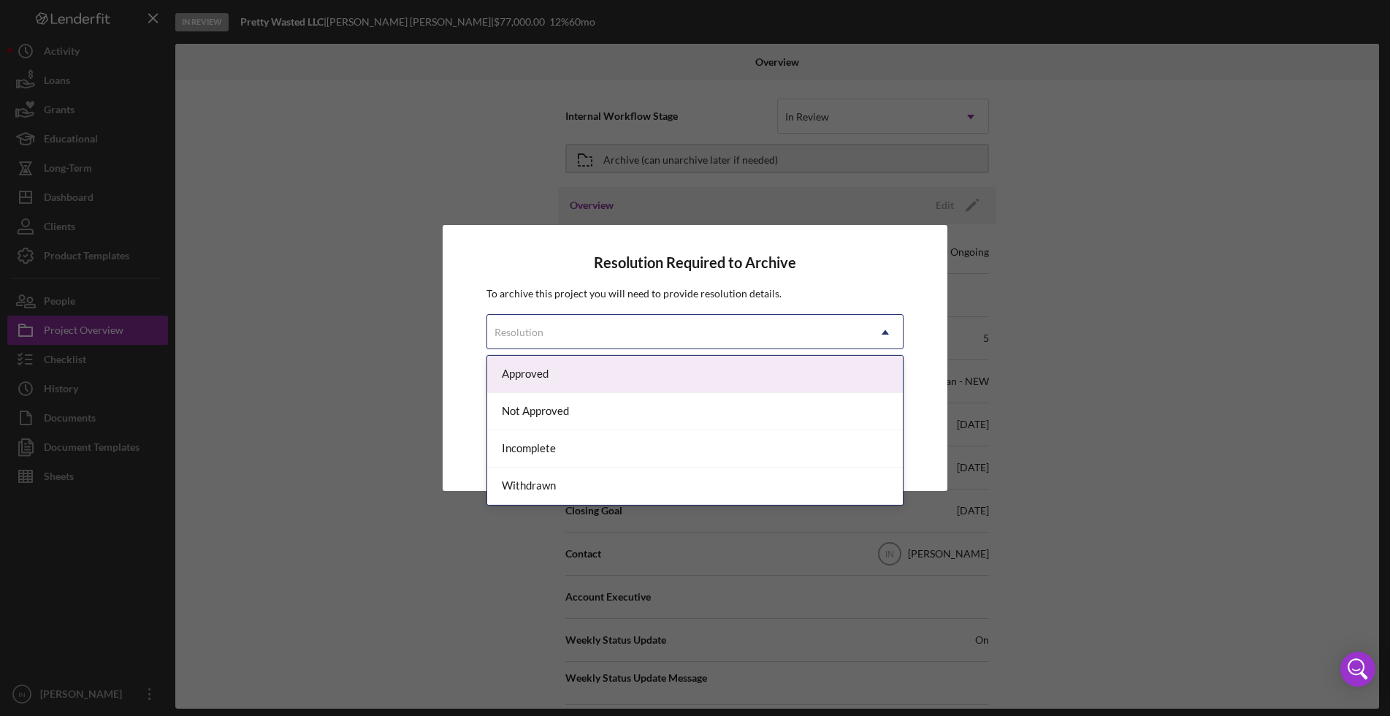
click at [614, 385] on div "Approved" at bounding box center [695, 374] width 416 height 37
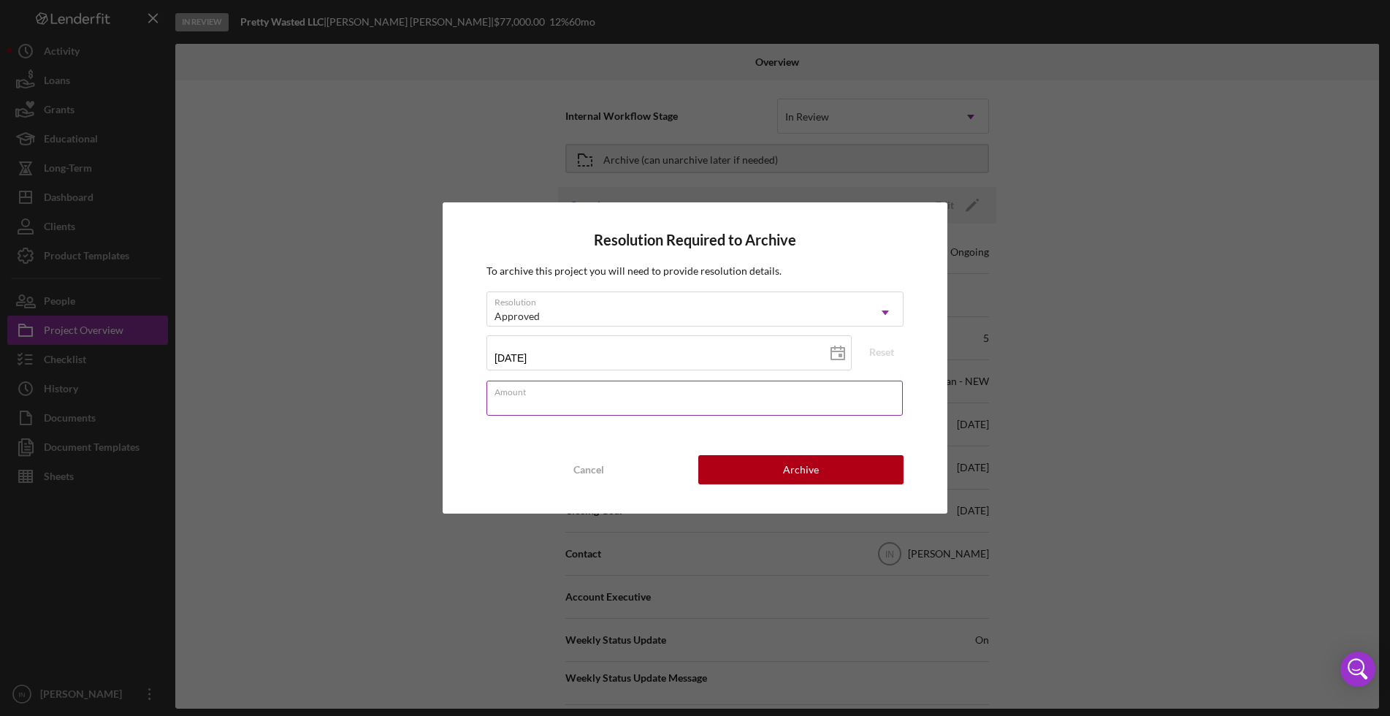
click at [682, 411] on input "Amount" at bounding box center [695, 398] width 416 height 35
type input "$77,000"
click at [864, 474] on button "Archive" at bounding box center [801, 469] width 205 height 29
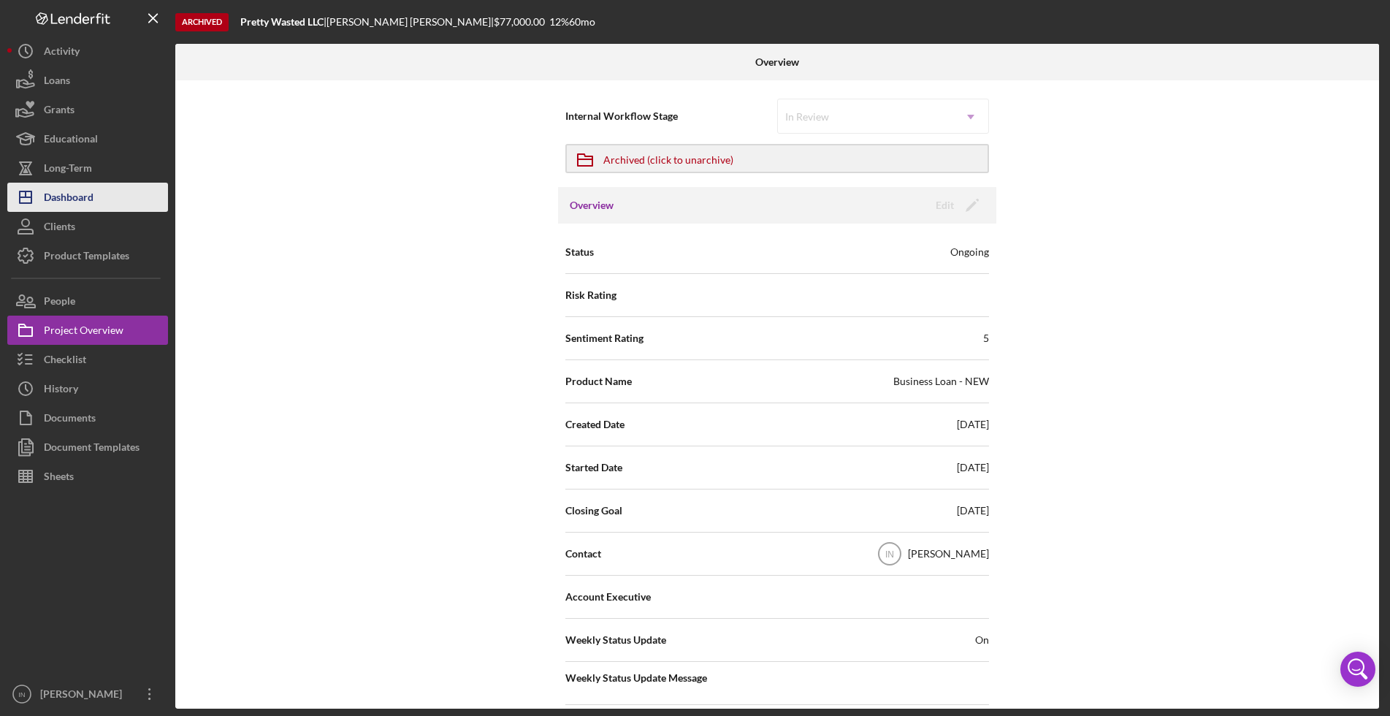
click at [75, 188] on div "Dashboard" at bounding box center [69, 199] width 50 height 33
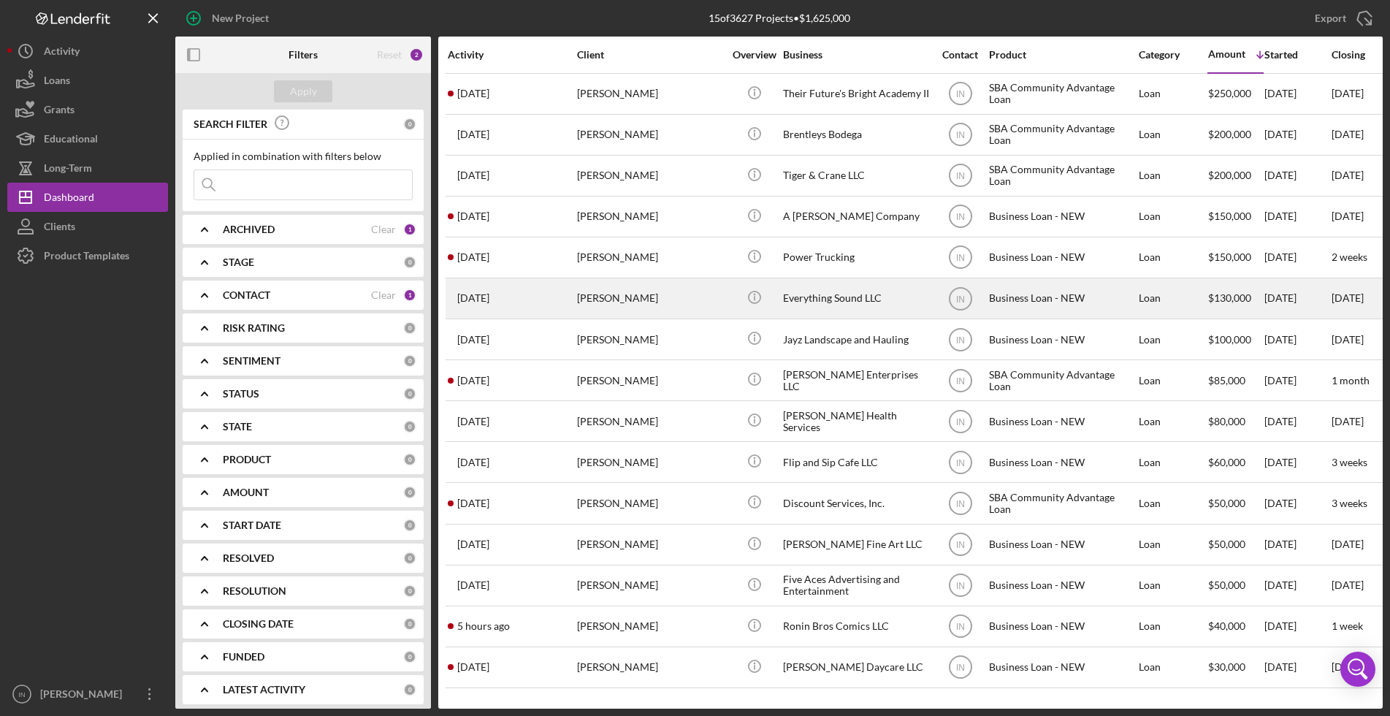
click at [647, 296] on div "[PERSON_NAME]" at bounding box center [650, 298] width 146 height 39
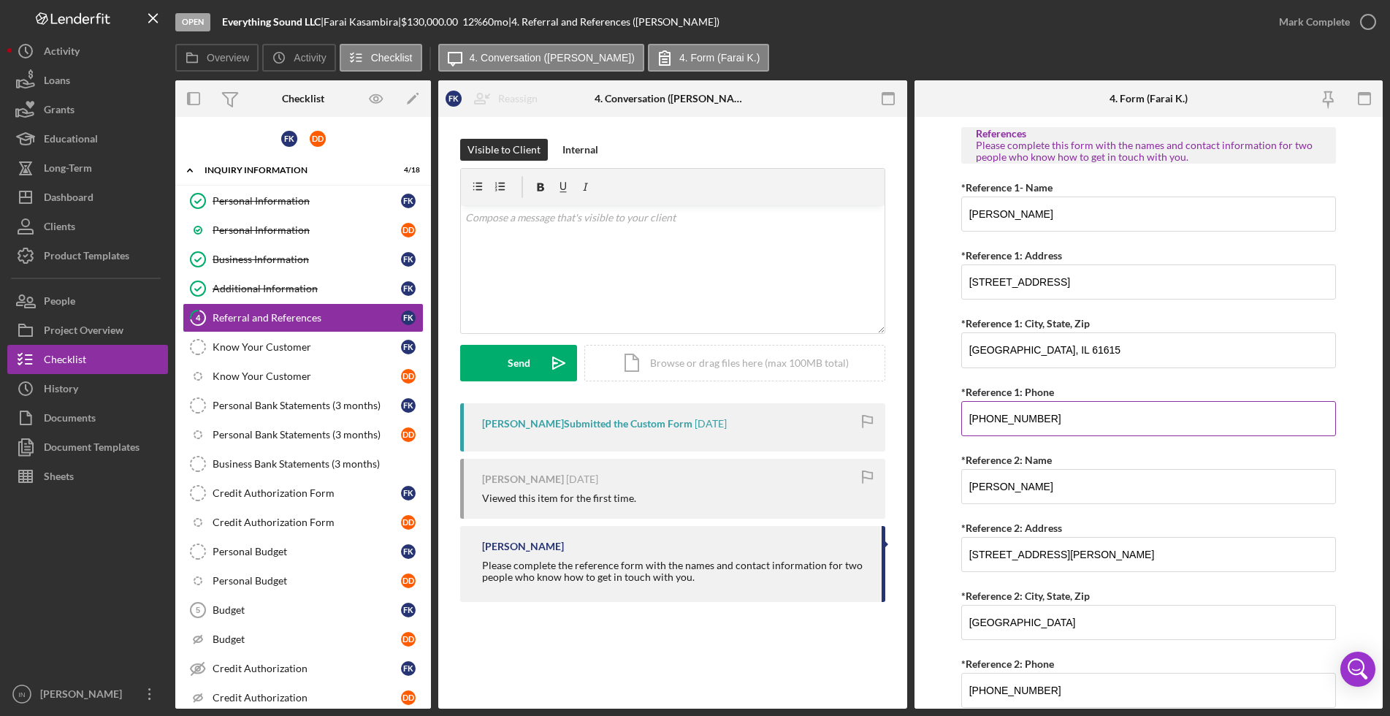
scroll to position [509, 0]
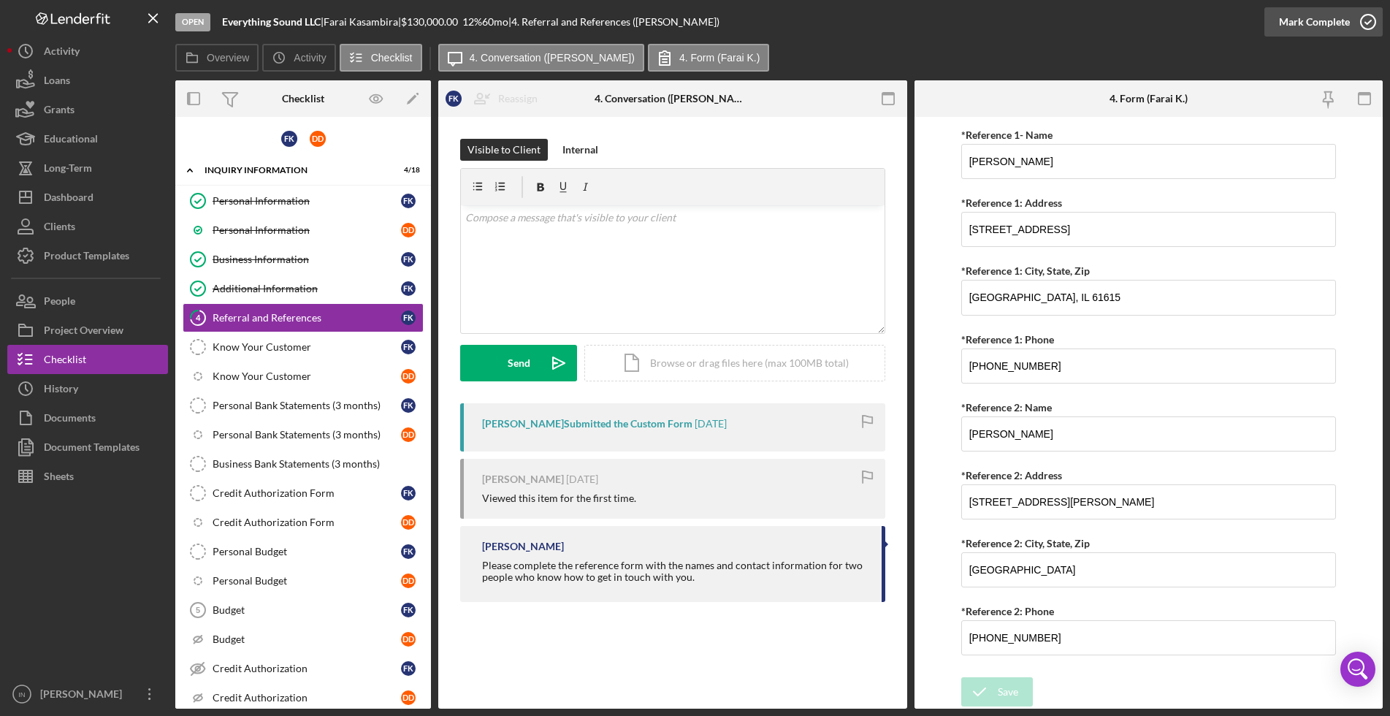
click at [1345, 18] on div "Mark Complete" at bounding box center [1314, 21] width 71 height 29
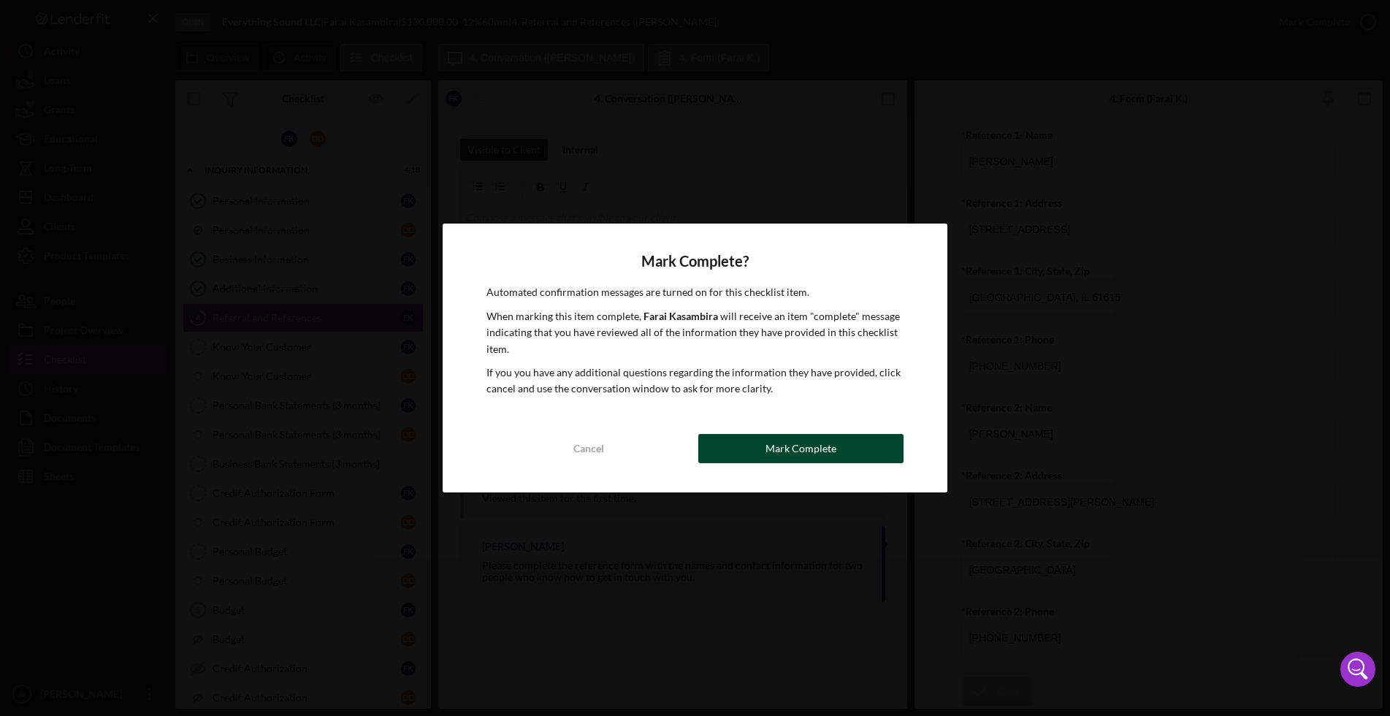
click at [834, 449] on div "Mark Complete" at bounding box center [801, 448] width 71 height 29
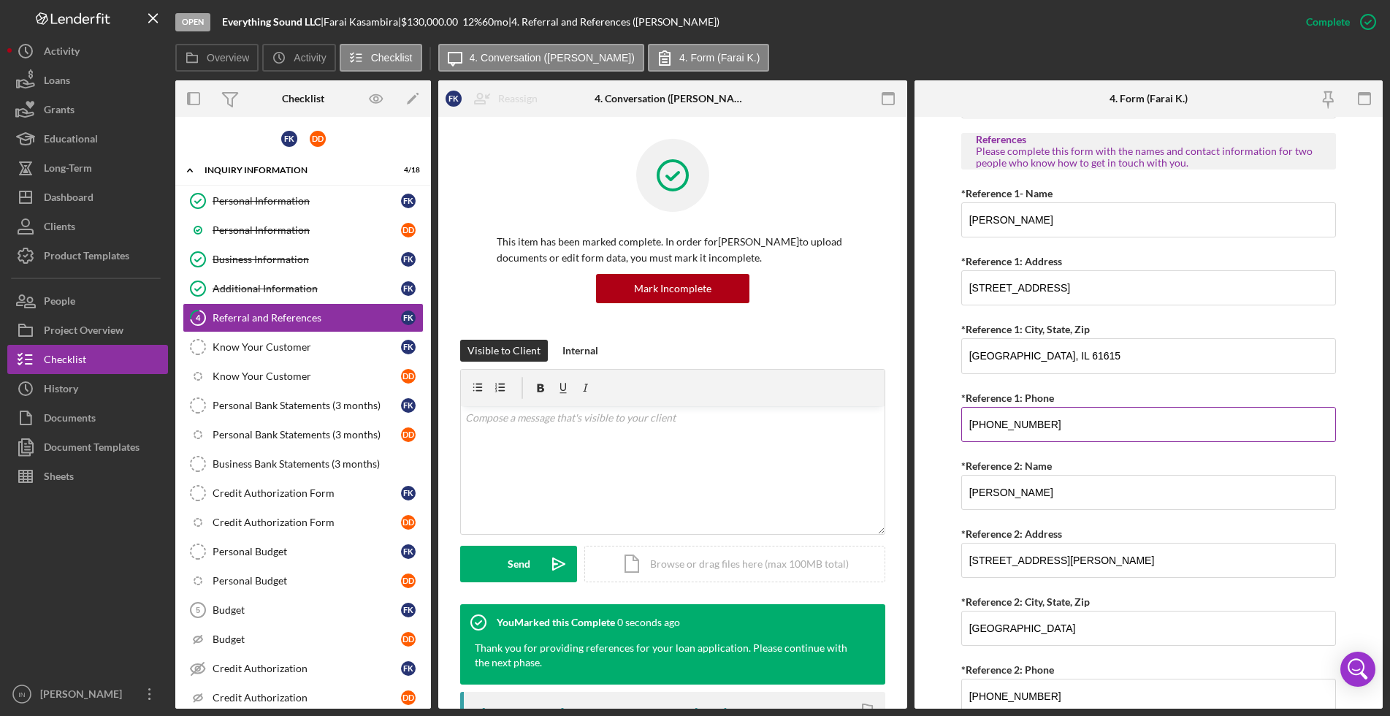
scroll to position [568, 0]
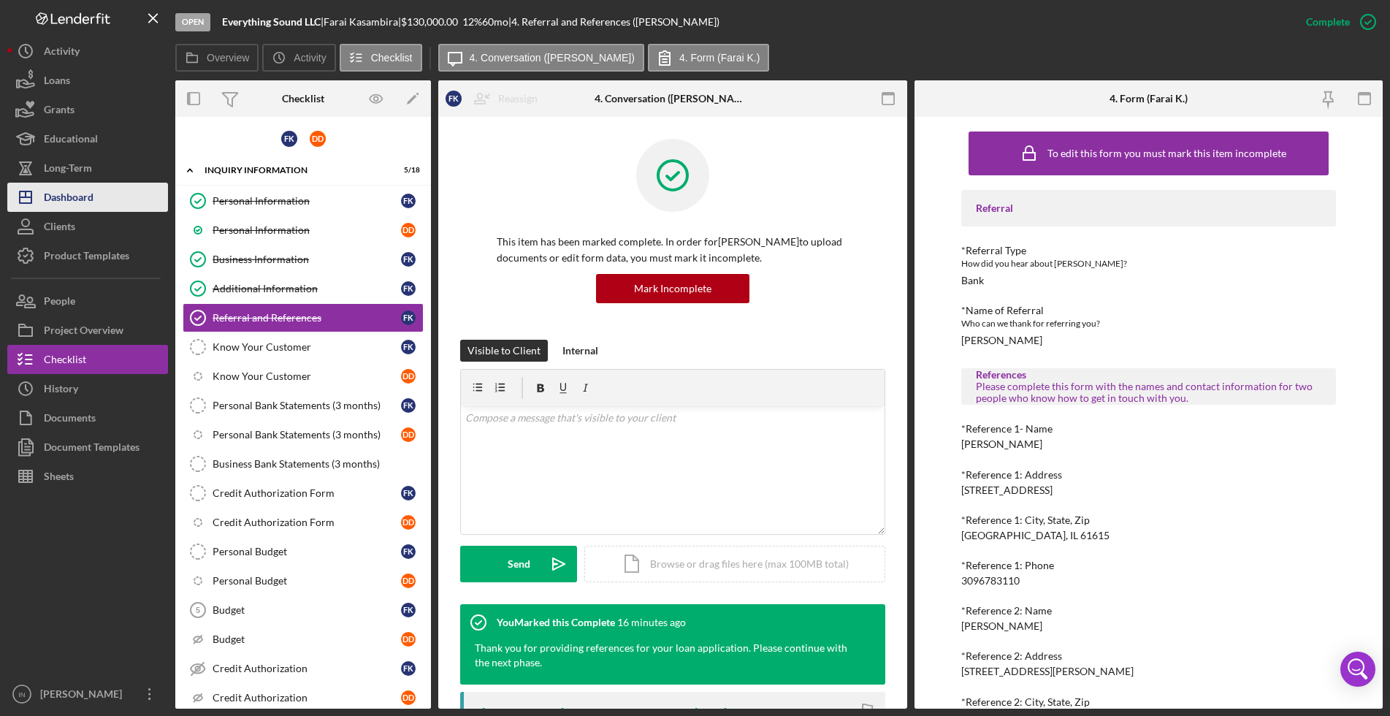
click at [86, 194] on div "Dashboard" at bounding box center [69, 199] width 50 height 33
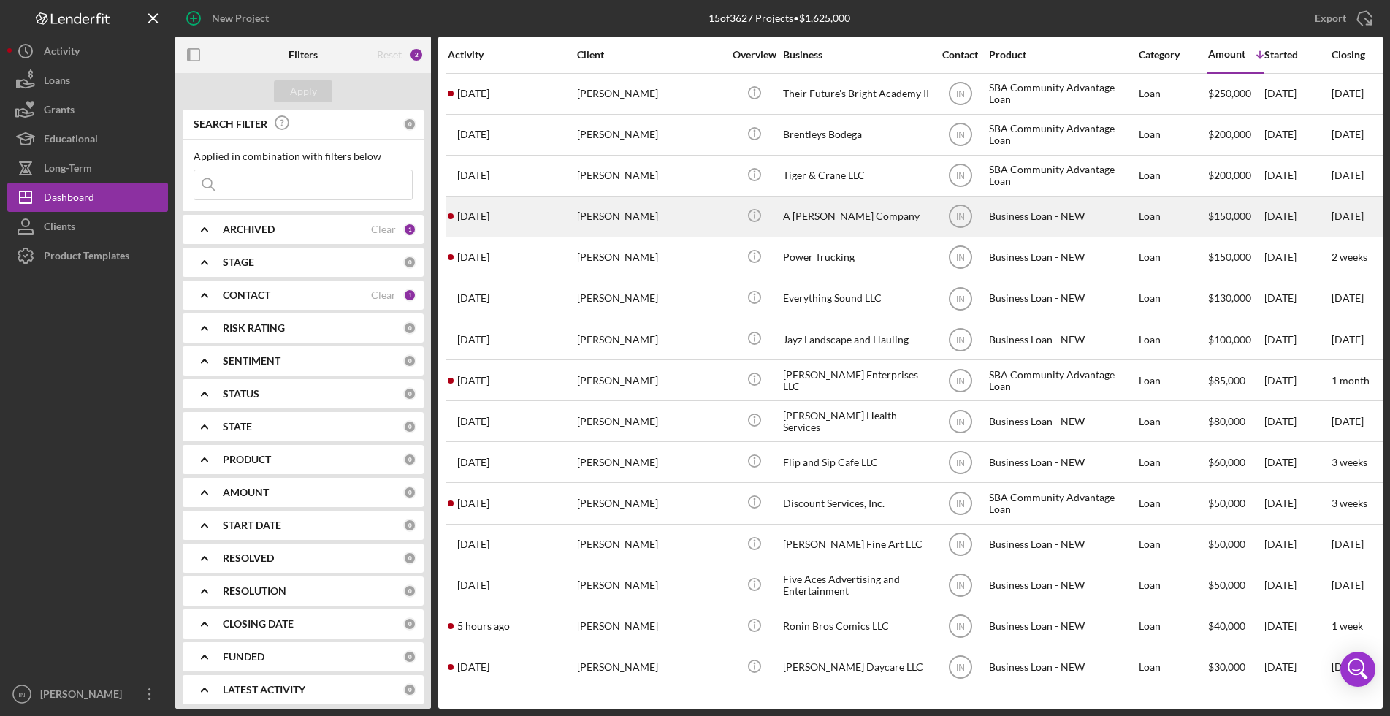
click at [612, 216] on div "[PERSON_NAME]" at bounding box center [650, 216] width 146 height 39
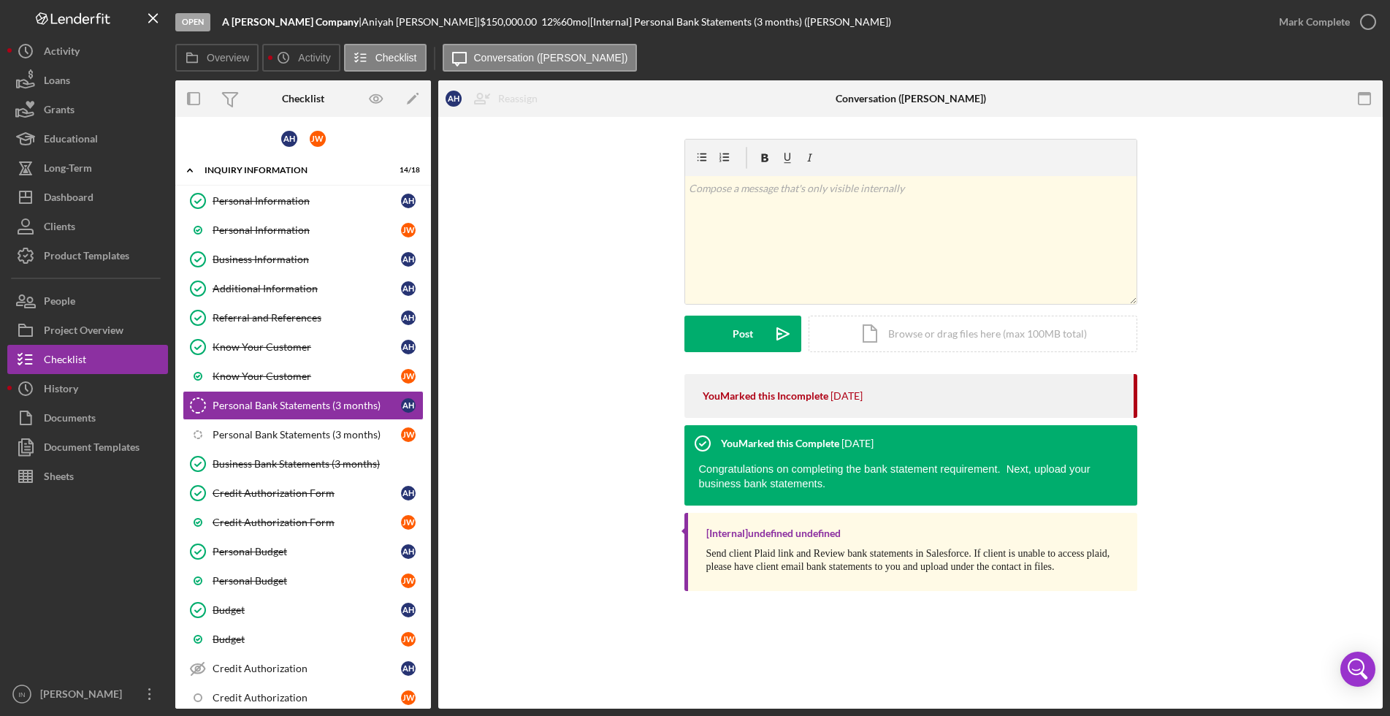
click at [86, 186] on div "Dashboard" at bounding box center [69, 199] width 50 height 33
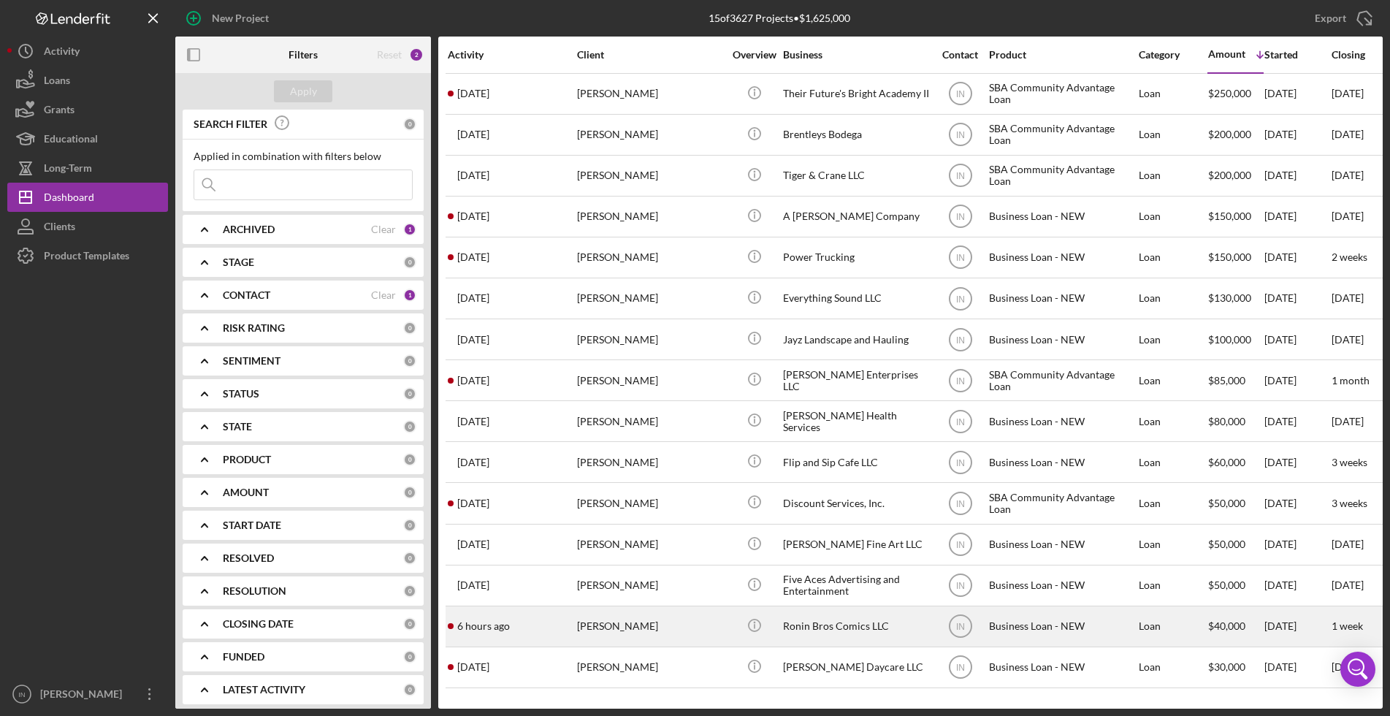
scroll to position [1, 0]
click at [684, 624] on div "[PERSON_NAME]" at bounding box center [650, 626] width 146 height 39
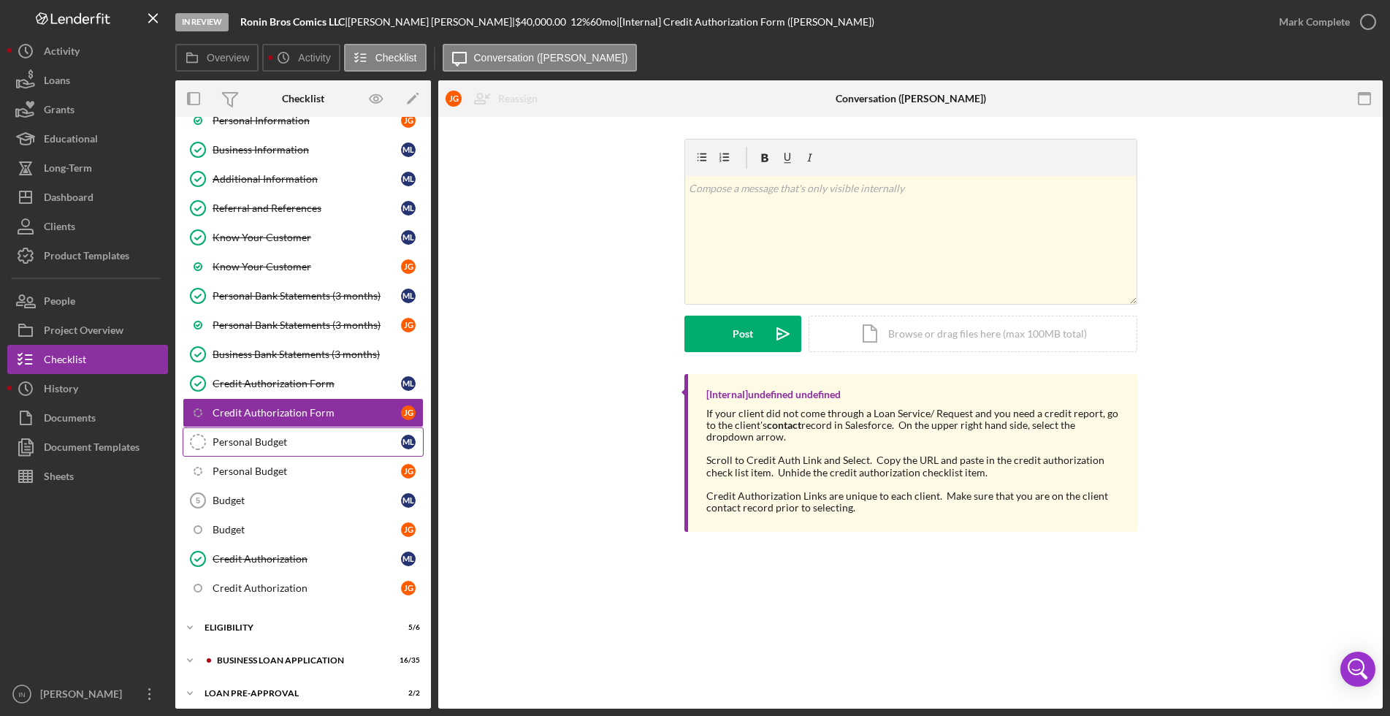
scroll to position [183, 0]
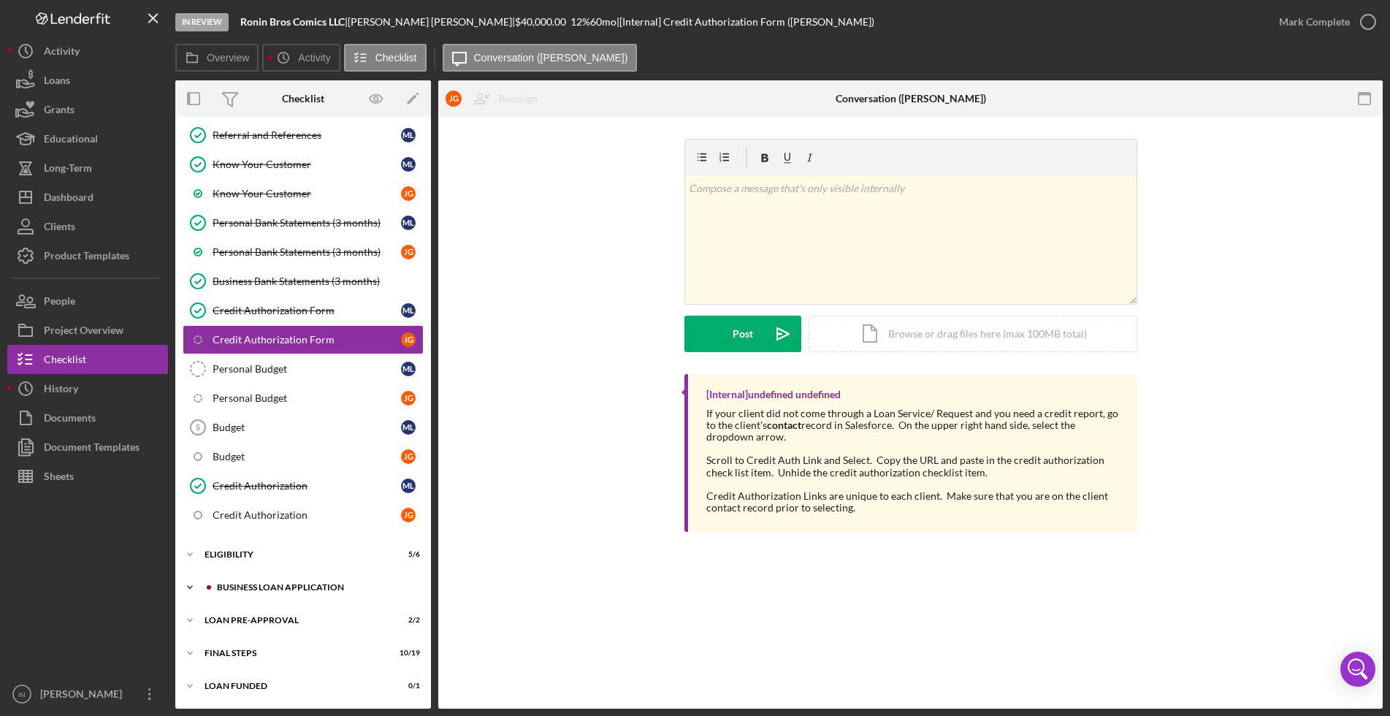
click at [322, 578] on div "Icon/Expander BUSINESS LOAN APPLICATION 16 / 35" at bounding box center [303, 587] width 256 height 29
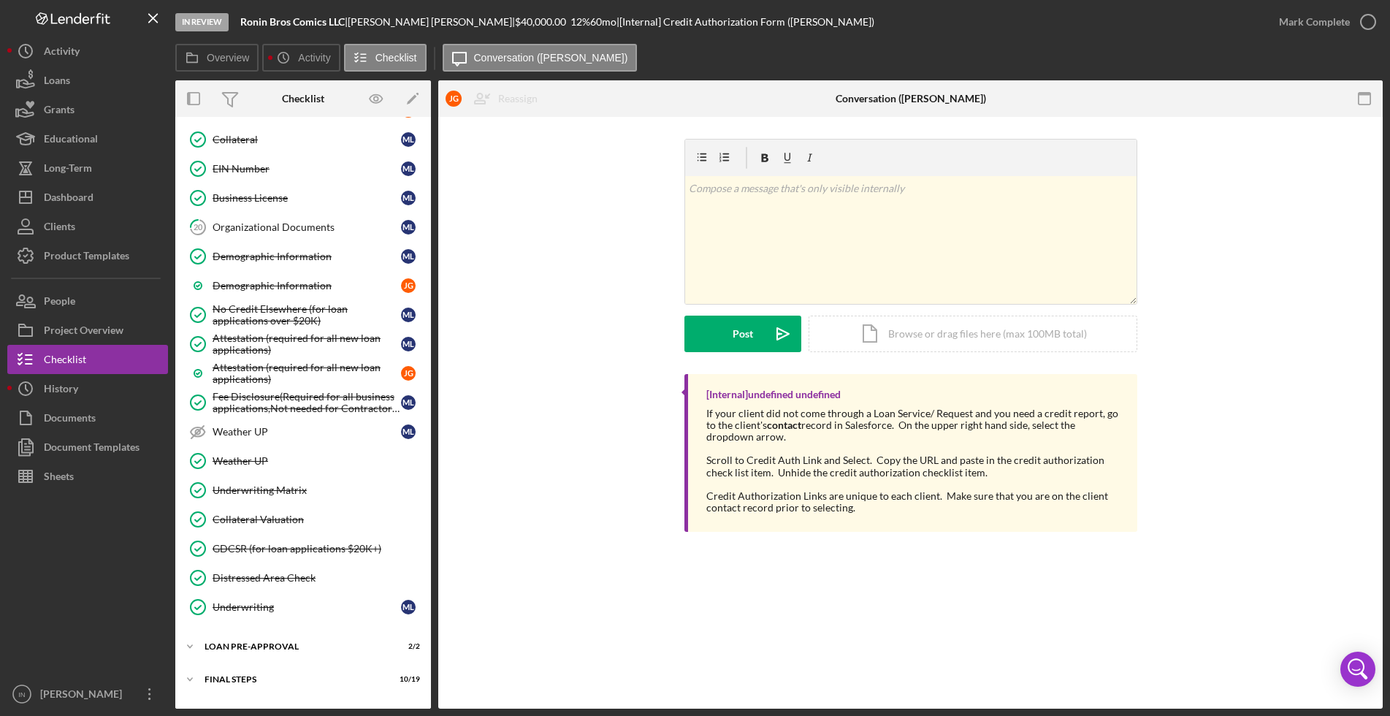
scroll to position [1214, 0]
